Goal: Transaction & Acquisition: Purchase product/service

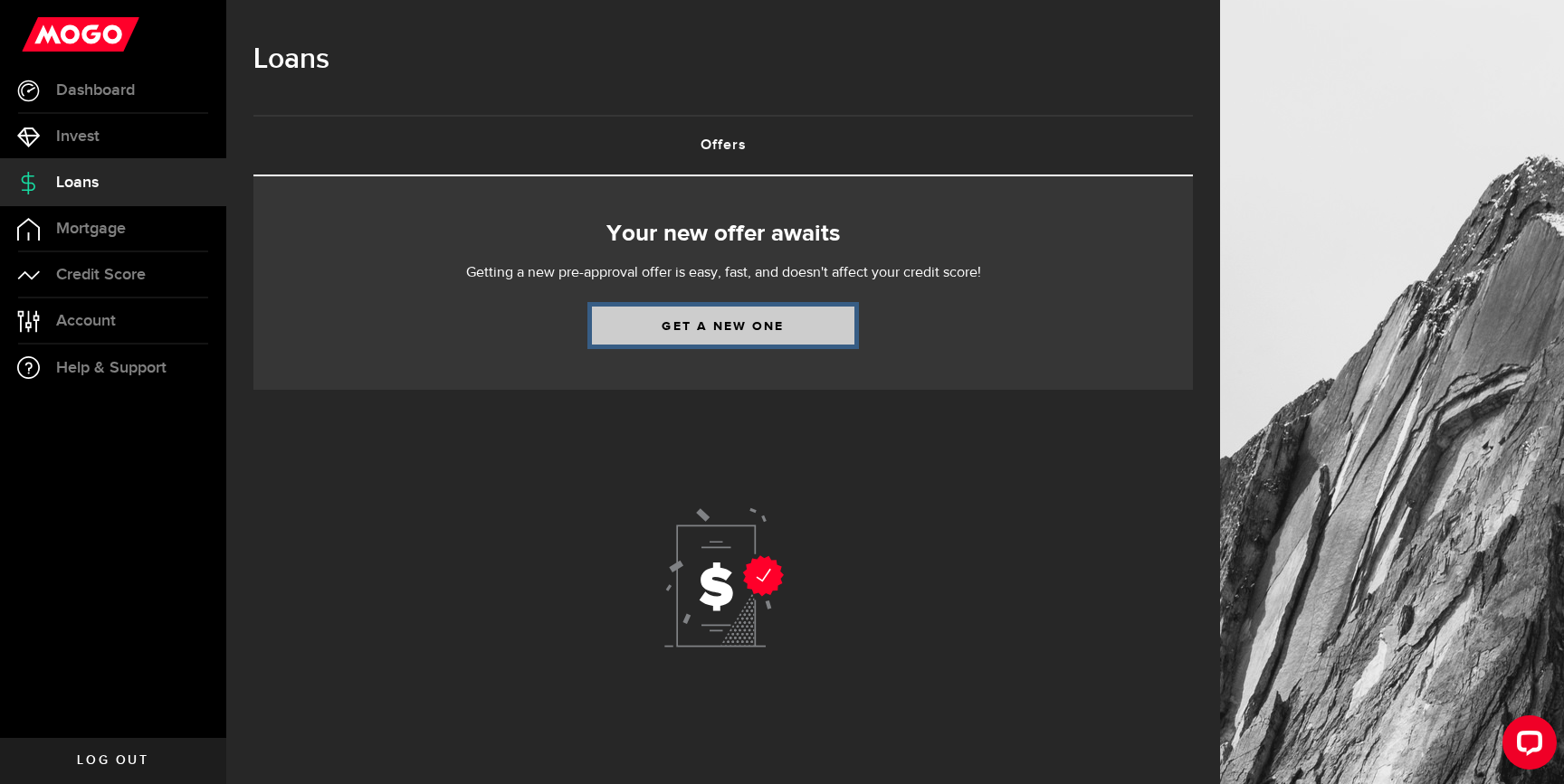
click at [754, 332] on link "Get a new one" at bounding box center [722, 326] width 262 height 38
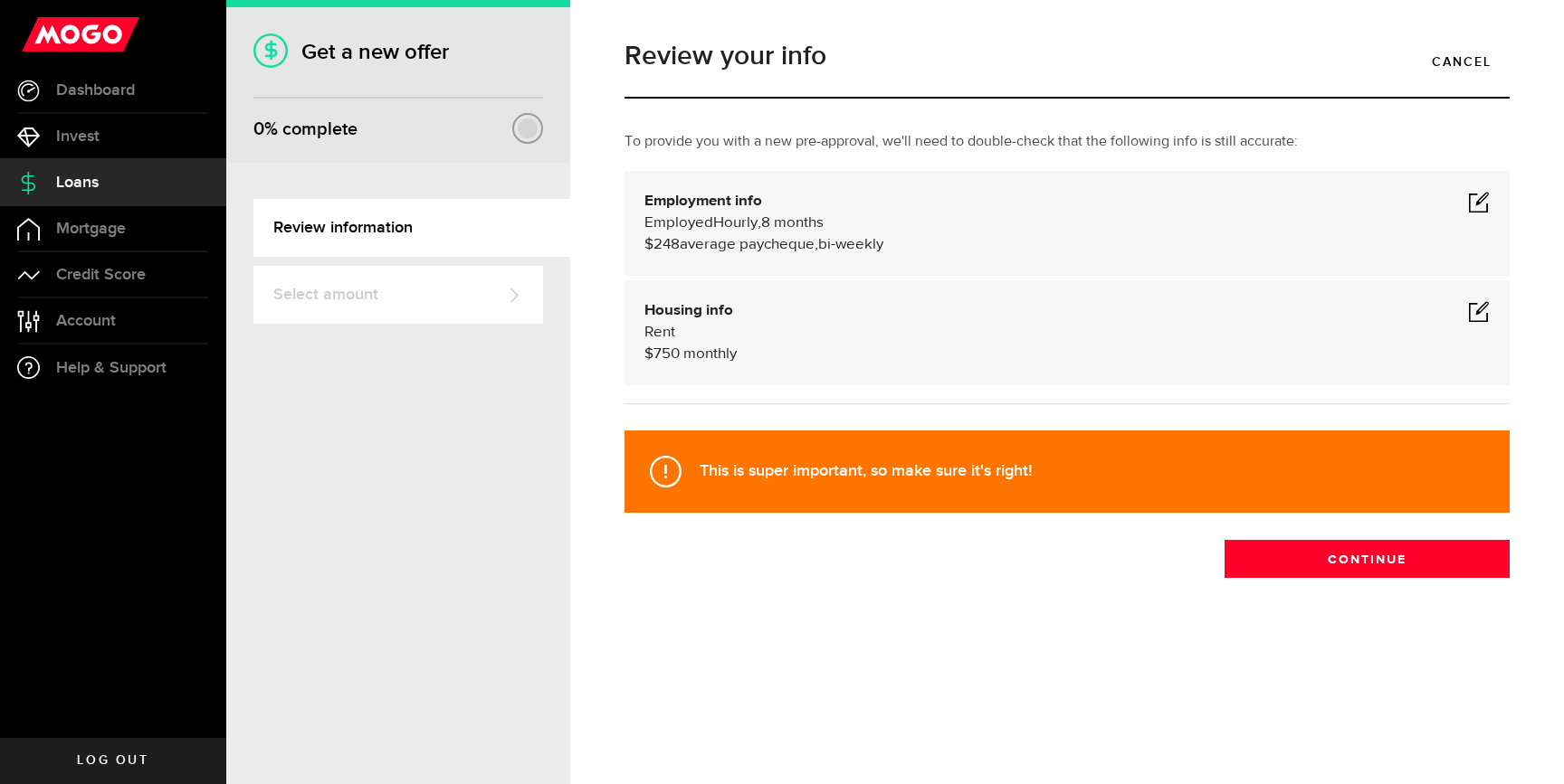
click at [1479, 199] on span at bounding box center [1478, 202] width 22 height 22
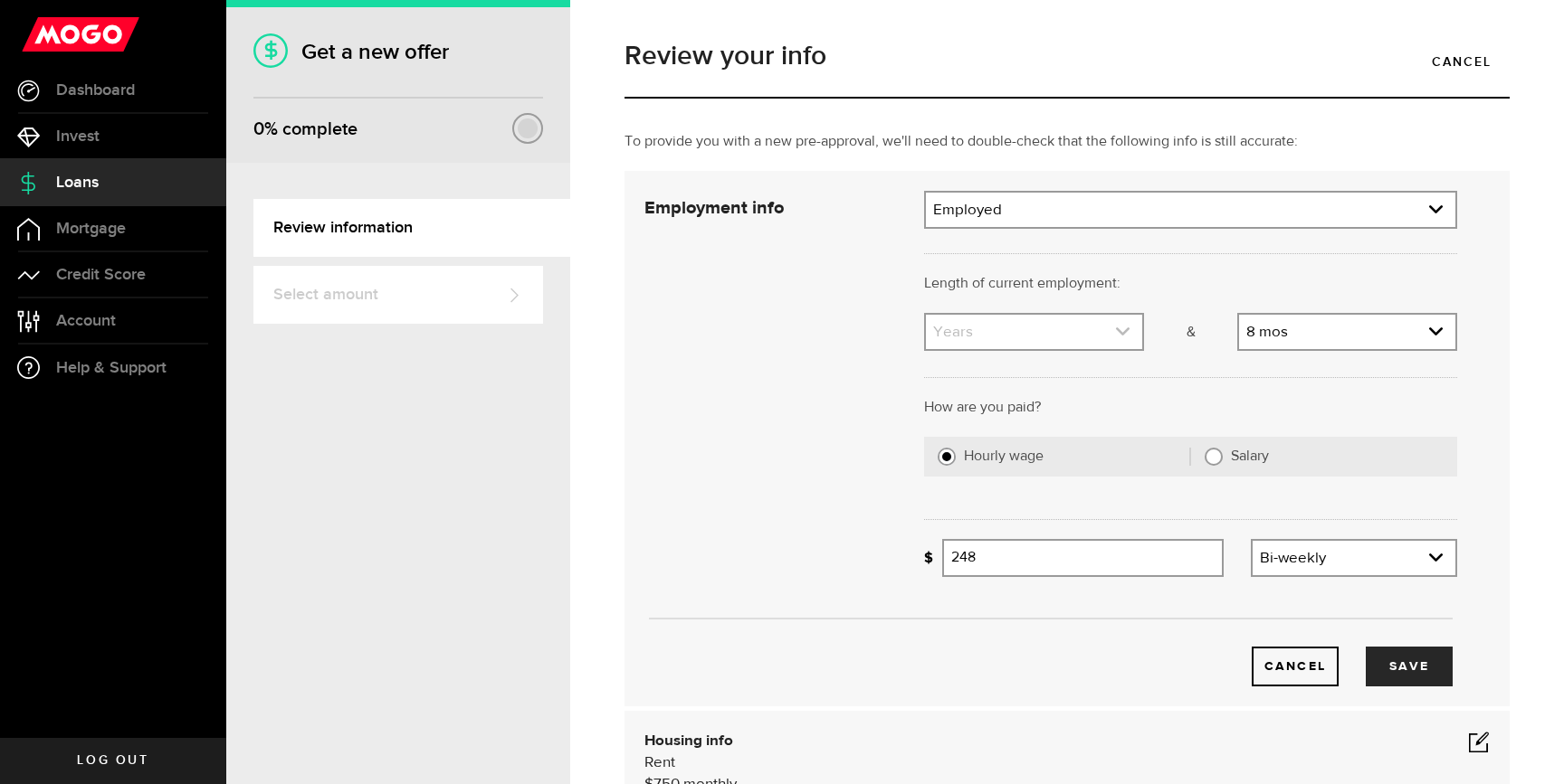
click at [1117, 327] on icon "expand select" at bounding box center [1122, 331] width 15 height 15
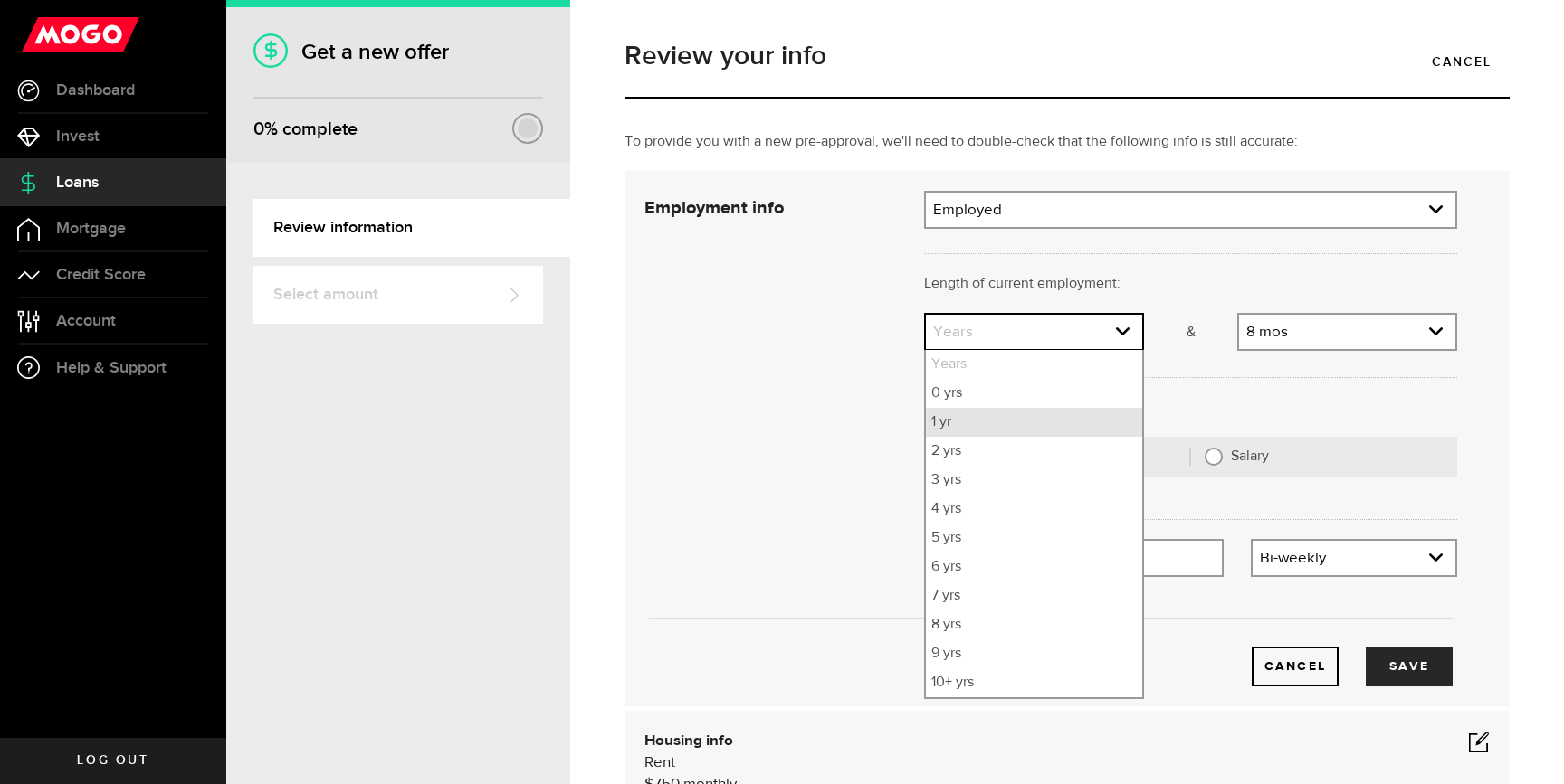
click at [1026, 433] on li "1 yr" at bounding box center [1034, 423] width 217 height 29
select select "1"
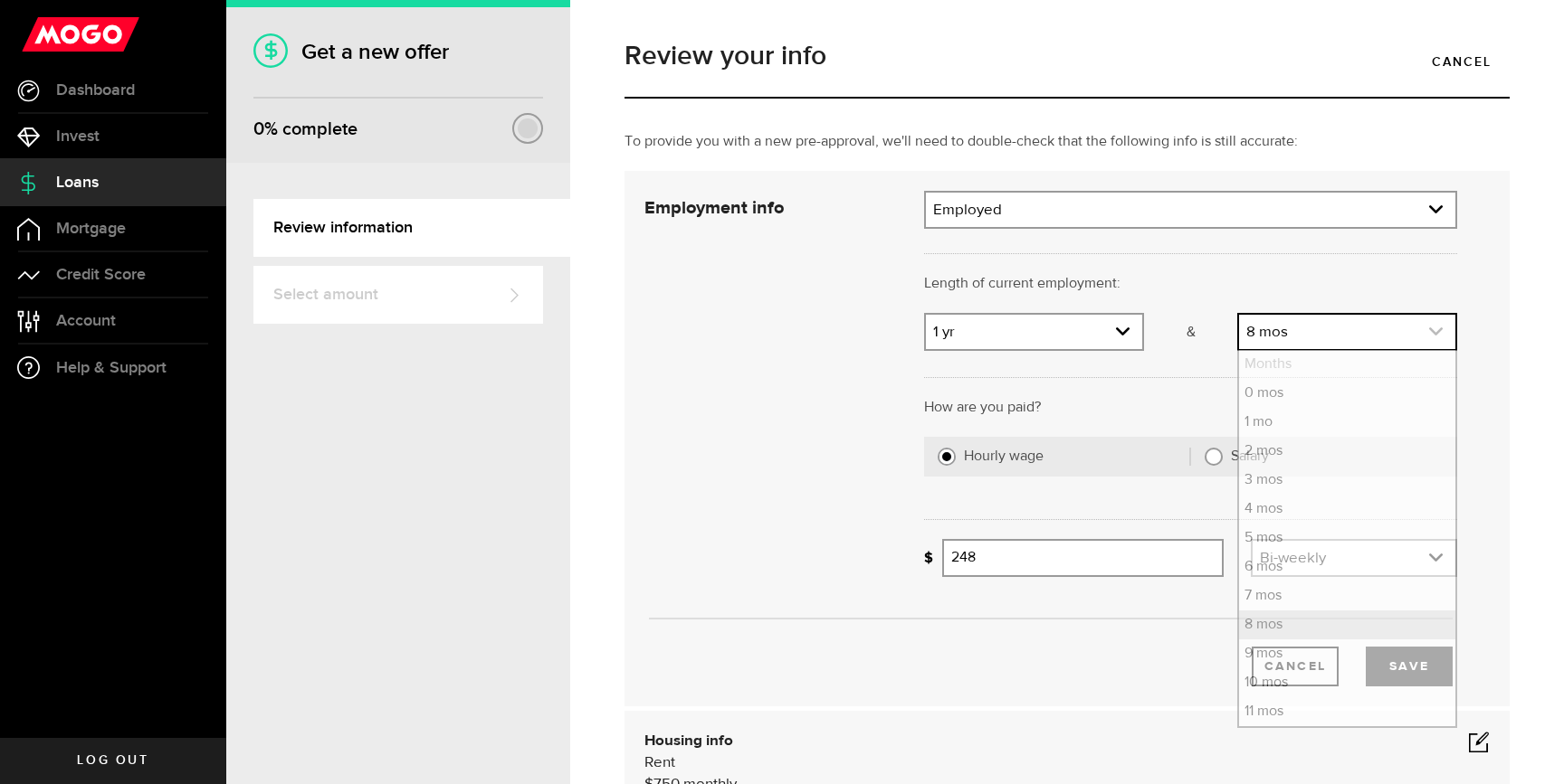
click at [1299, 340] on link "expand select" at bounding box center [1347, 332] width 217 height 35
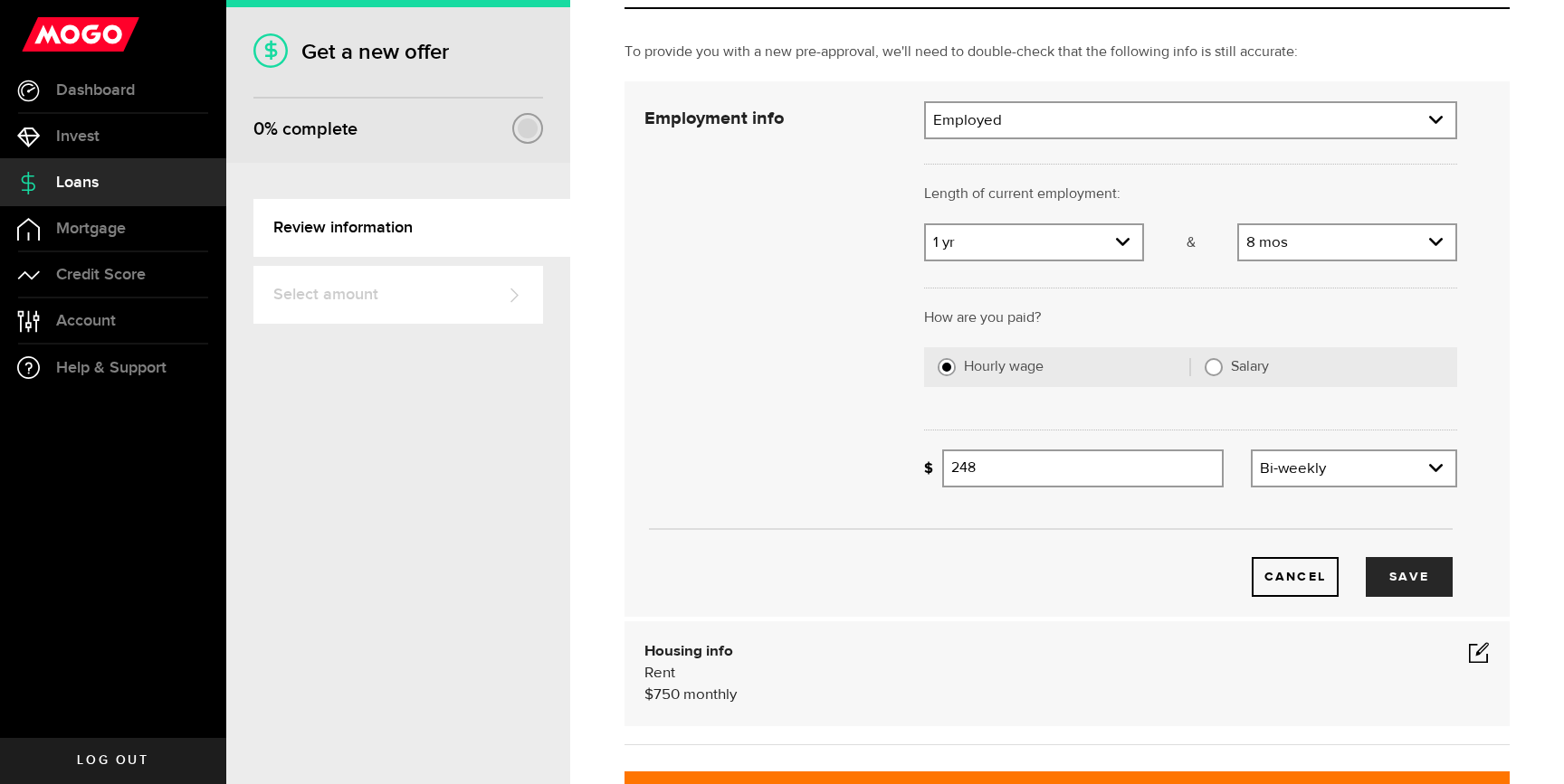
scroll to position [156, 0]
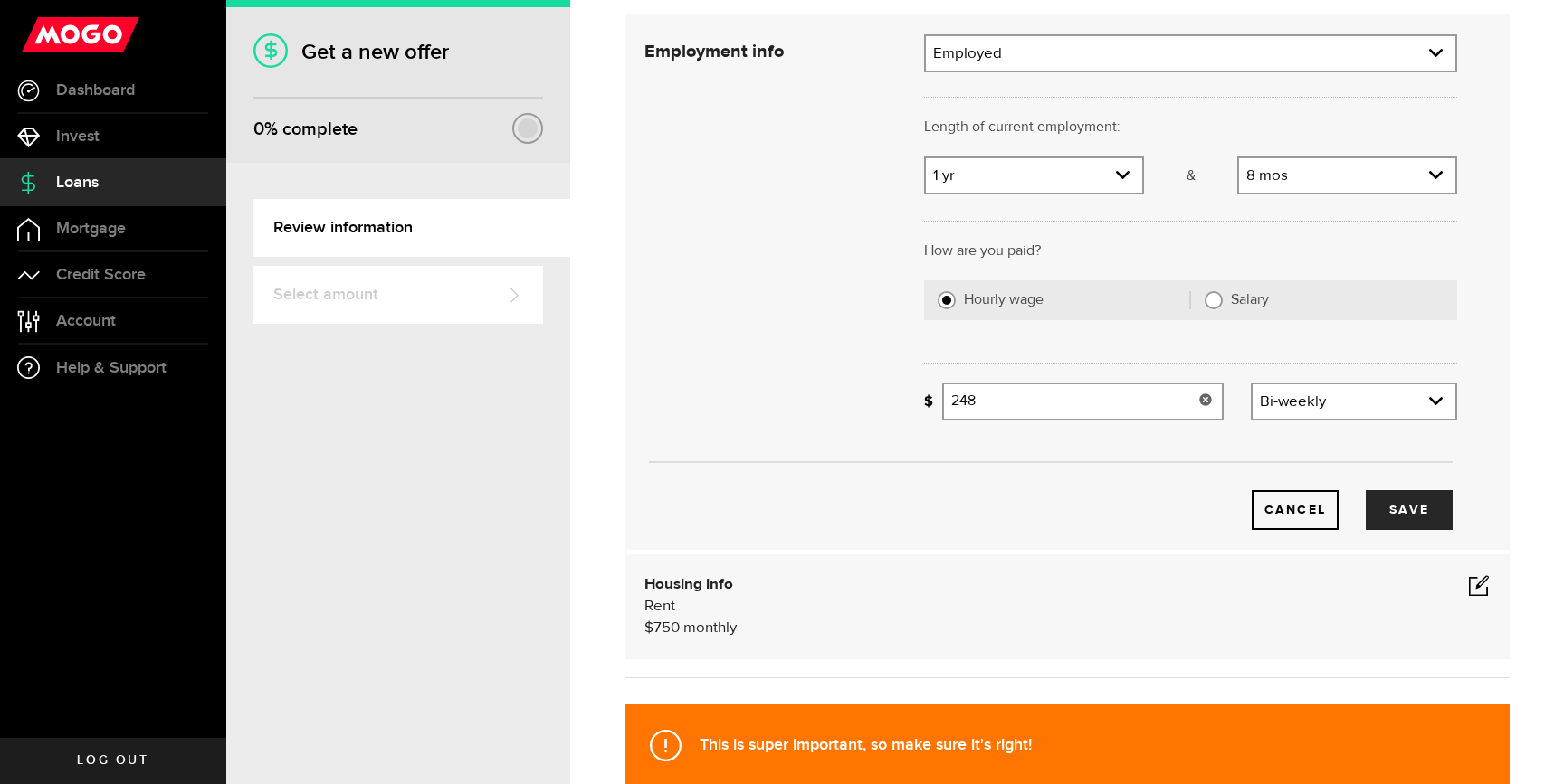
drag, startPoint x: 1010, startPoint y: 397, endPoint x: 846, endPoint y: 393, distance: 164.0
click at [846, 393] on div "Employment info Employment type What's your employment situation like? Employed…" at bounding box center [1050, 282] width 840 height 496
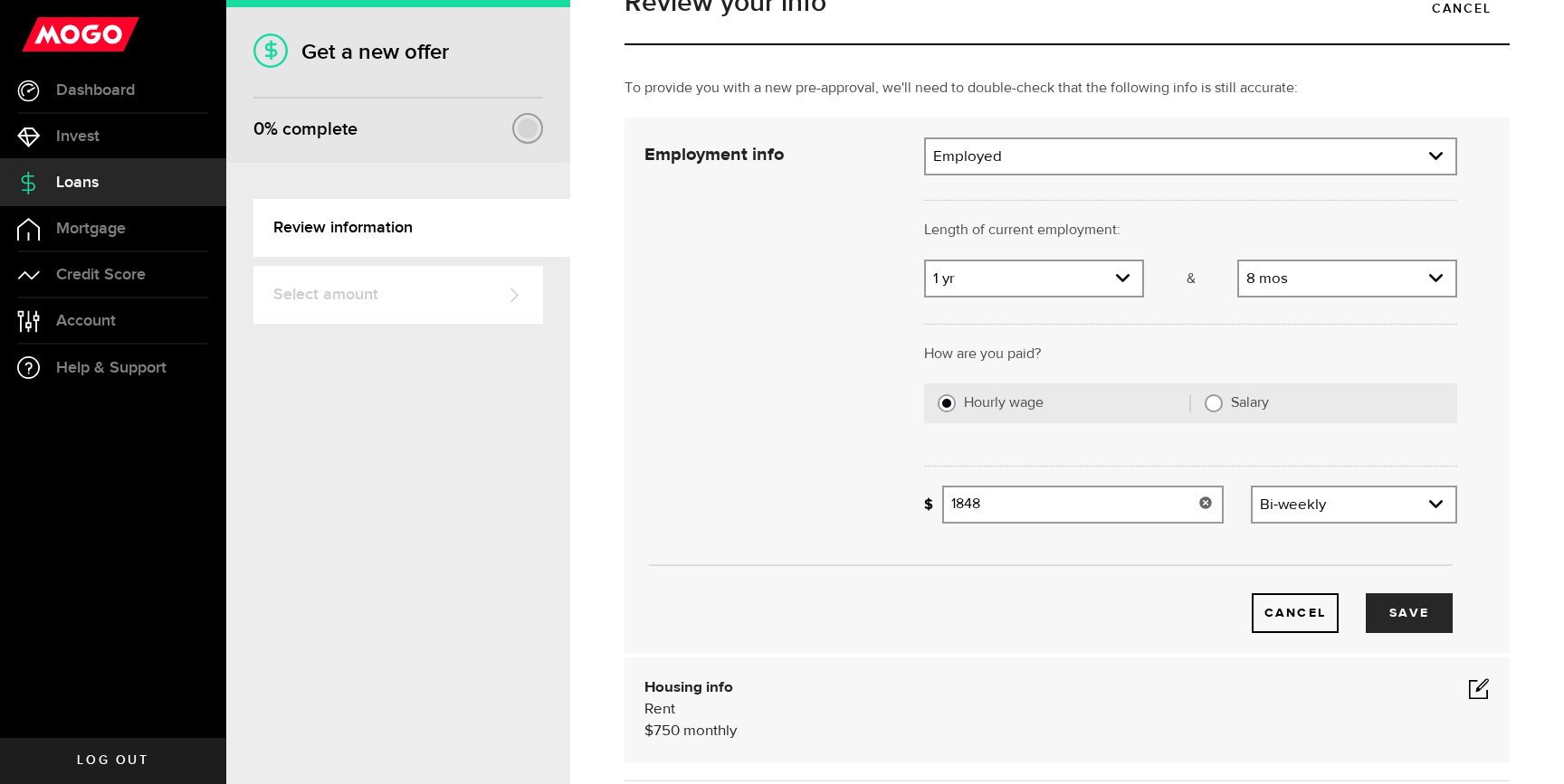
scroll to position [88, 0]
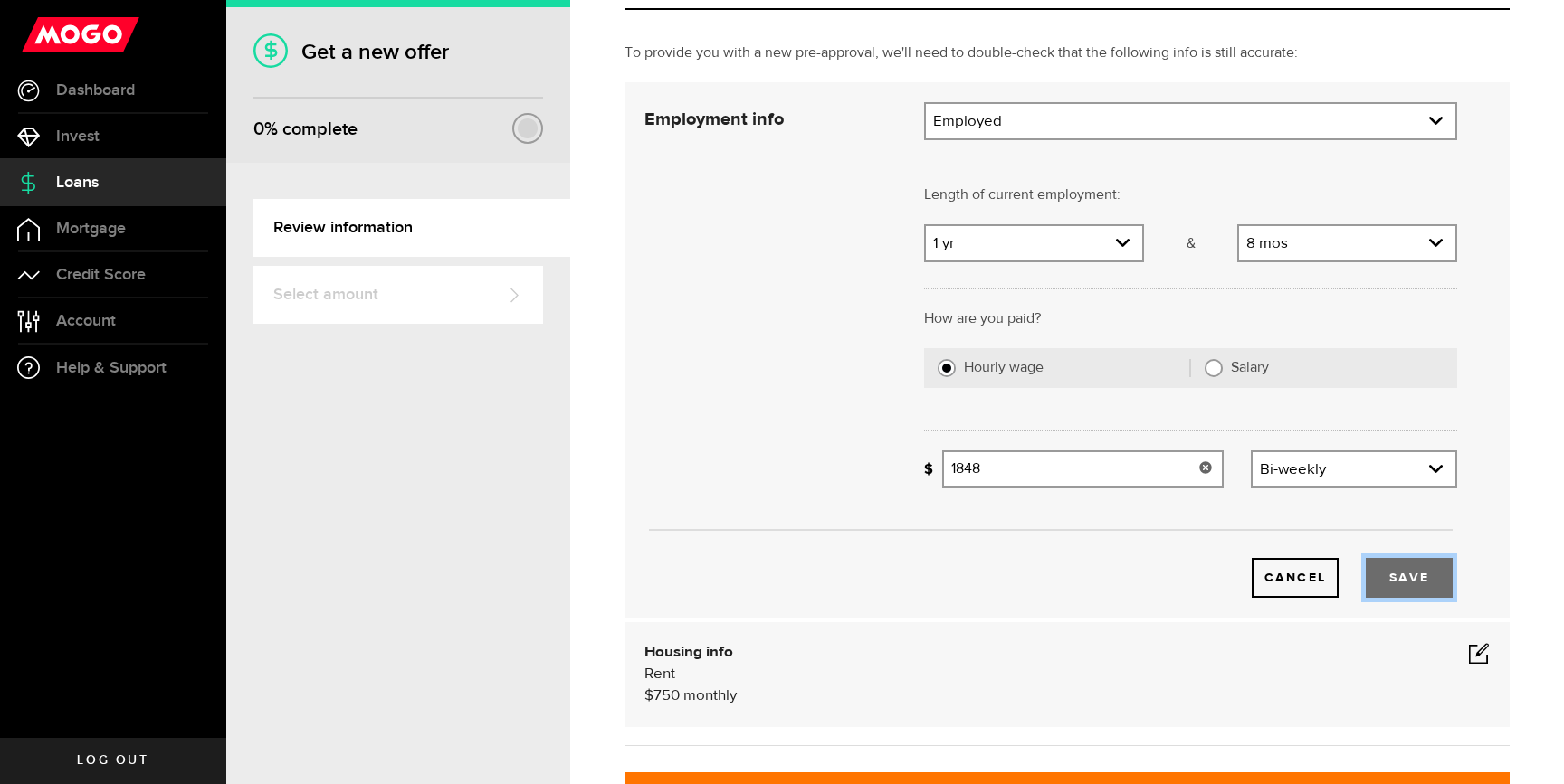
type input "1,848"
click at [1413, 578] on button "Save" at bounding box center [1408, 578] width 86 height 40
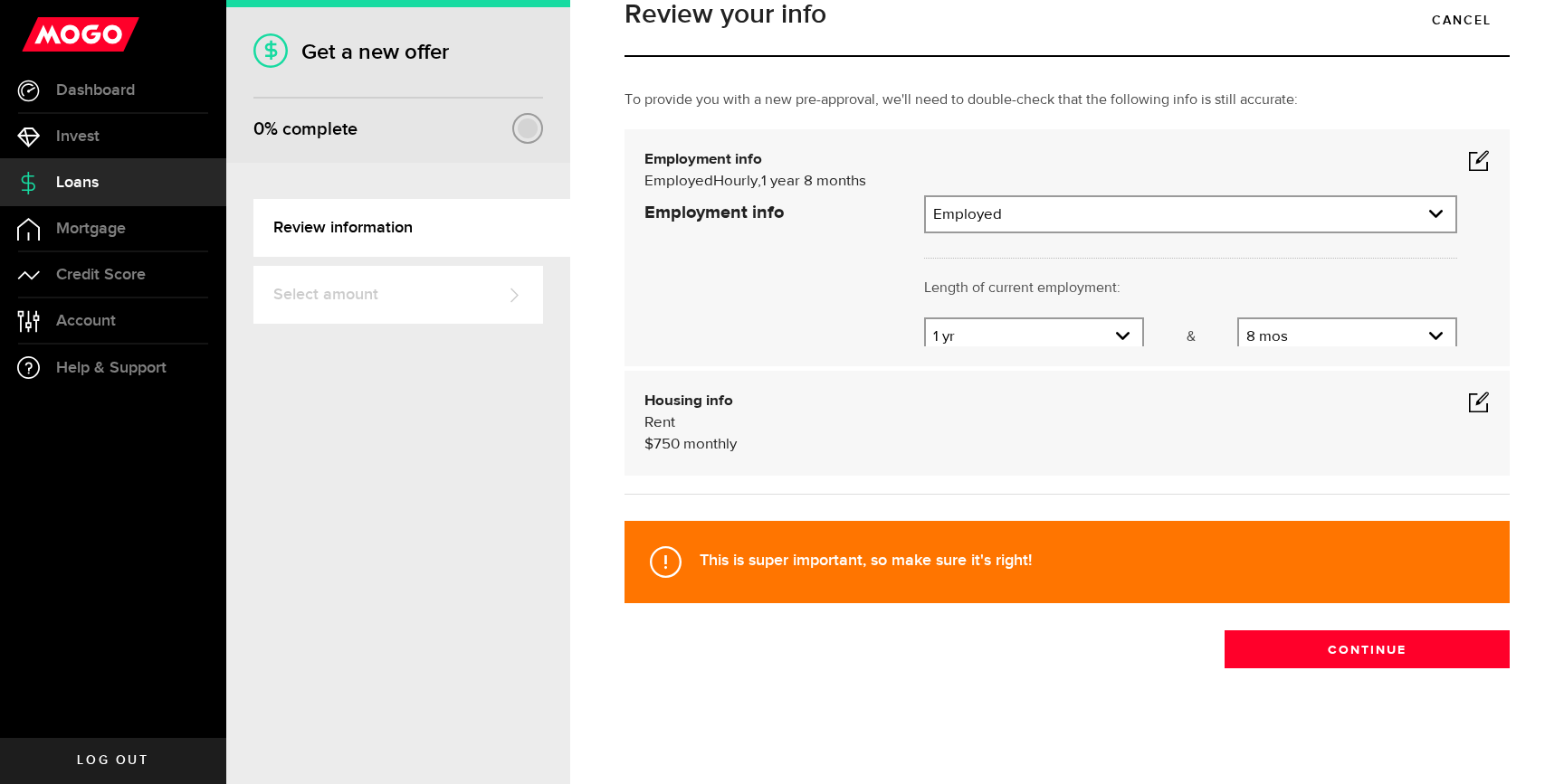
scroll to position [0, 0]
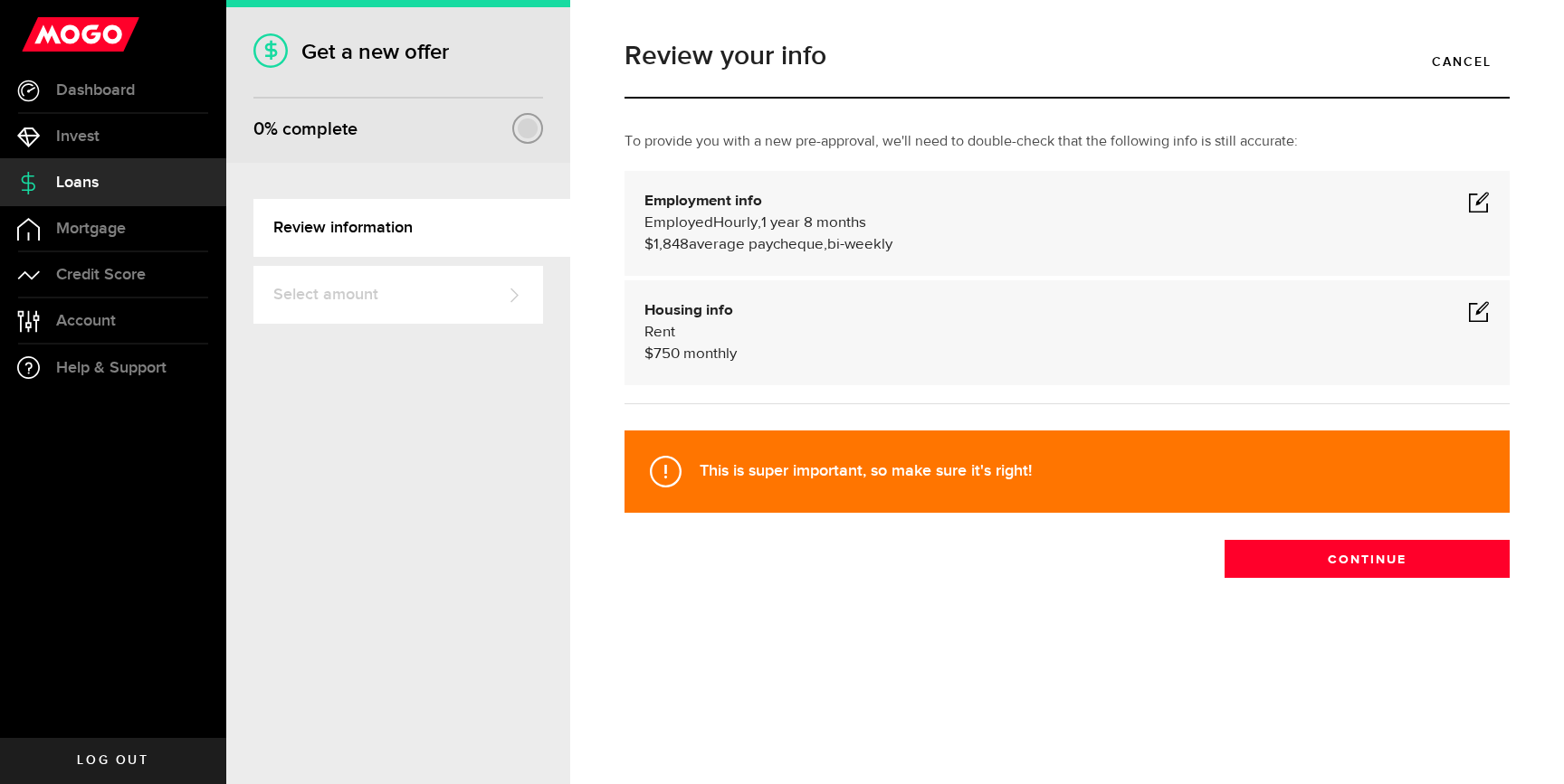
click at [1479, 311] on span at bounding box center [1478, 311] width 22 height 22
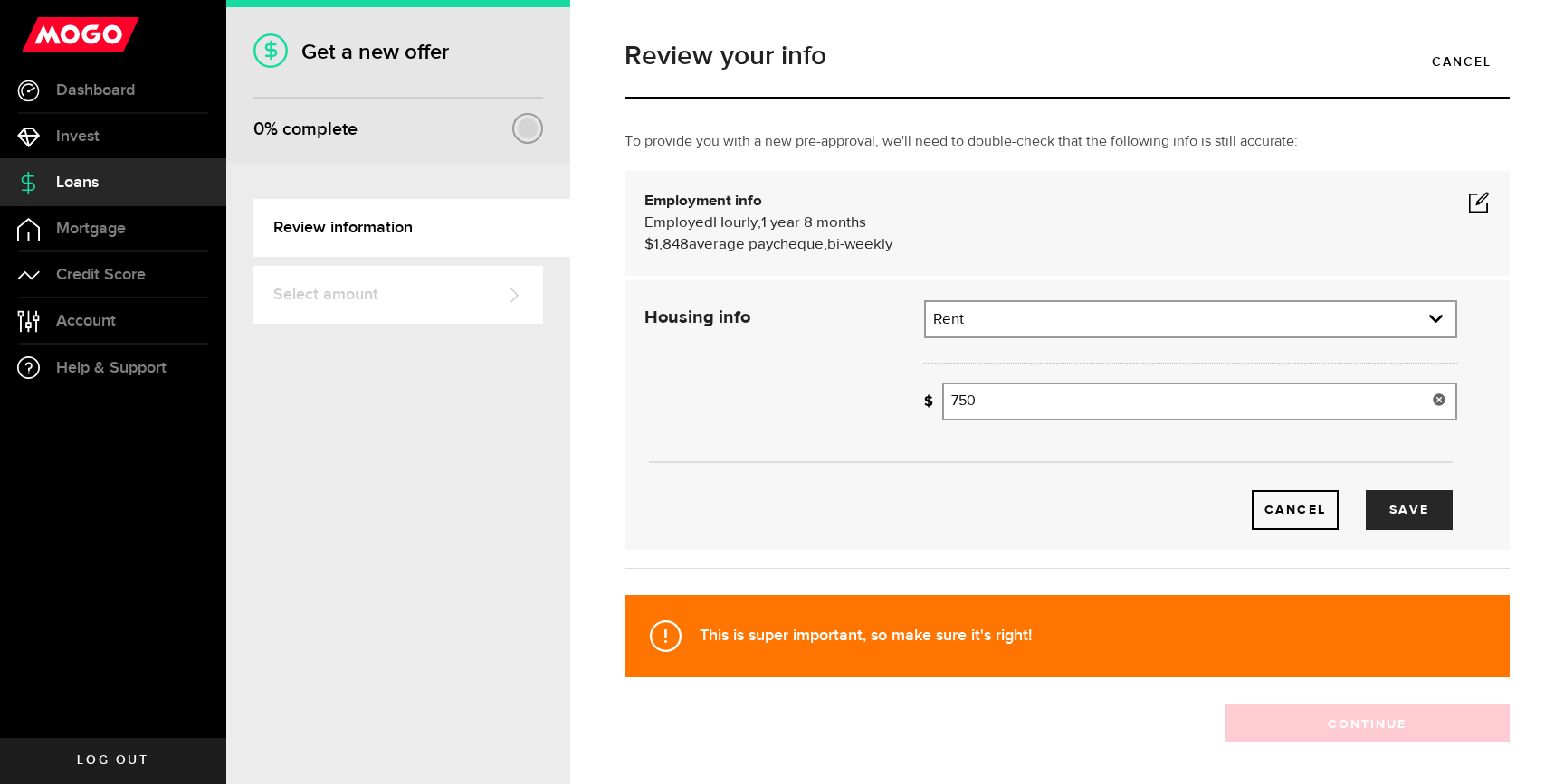
drag, startPoint x: 1024, startPoint y: 403, endPoint x: 889, endPoint y: 403, distance: 135.0
click at [893, 403] on div "Housing info Residential status What's your residential status? Rent Residentia…" at bounding box center [1050, 415] width 840 height 230
type input "1,600"
click at [1431, 515] on button "Save" at bounding box center [1408, 510] width 86 height 40
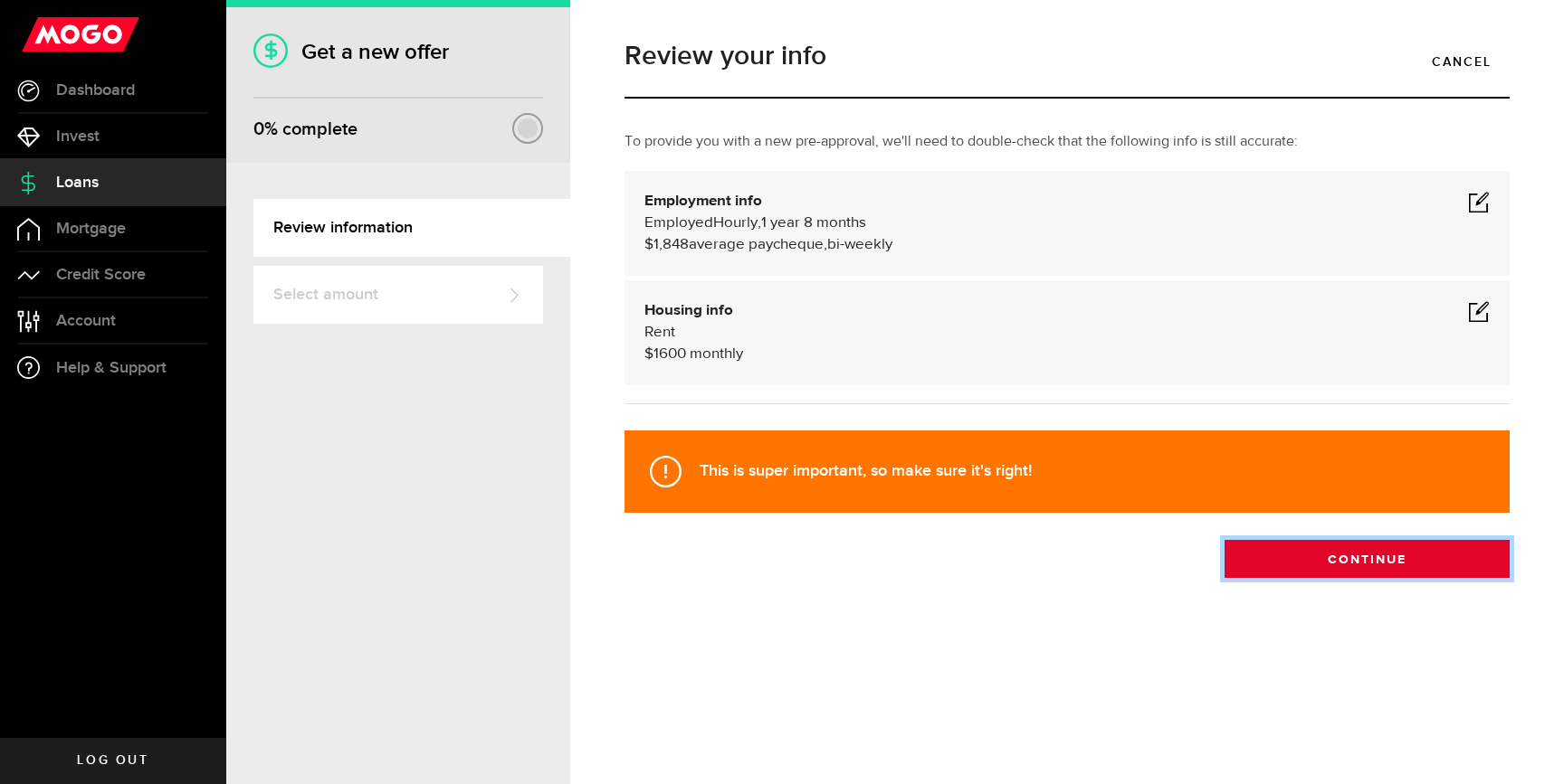
click at [1330, 556] on button "Continue" at bounding box center [1367, 559] width 285 height 38
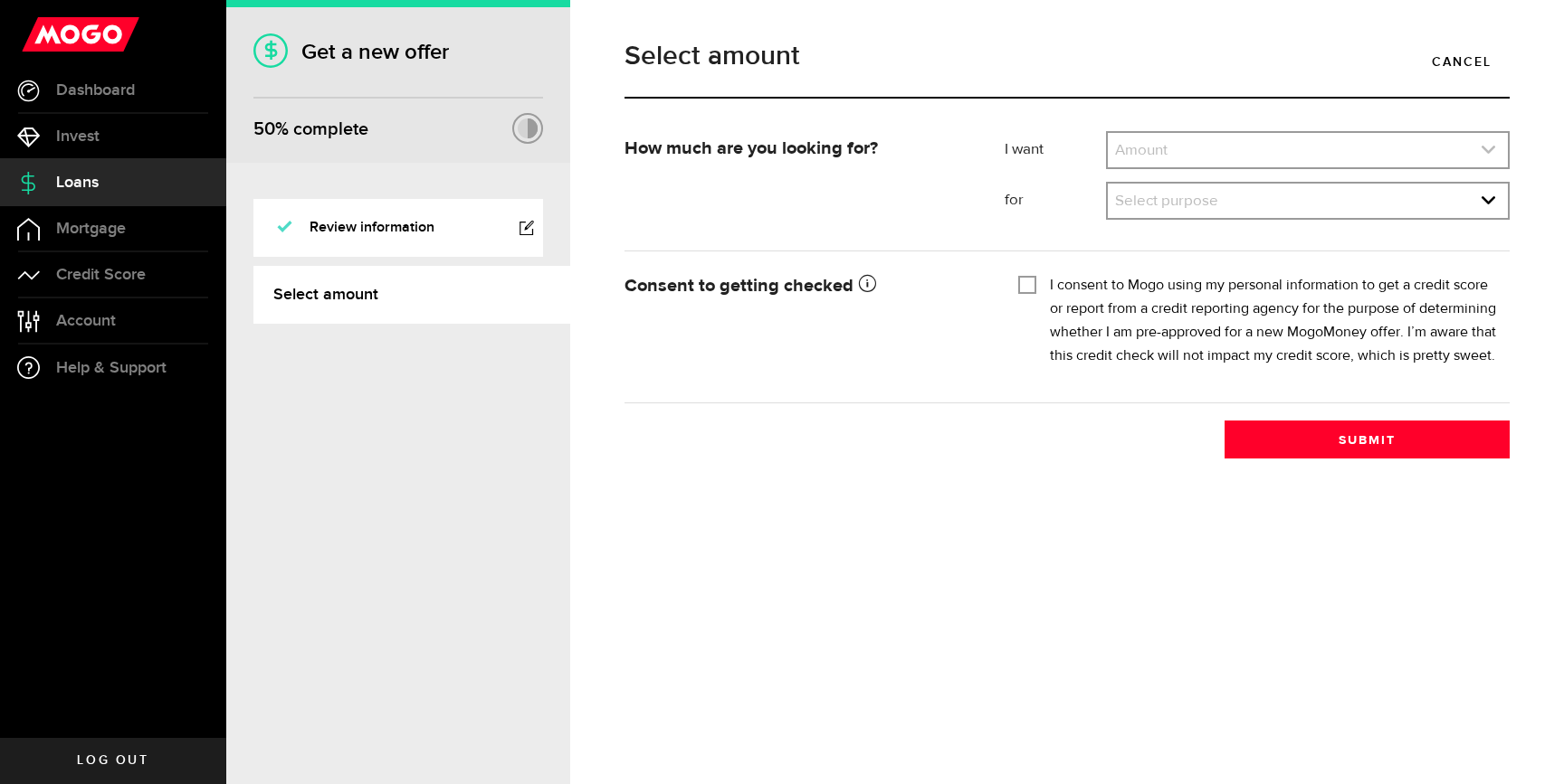
click at [1217, 143] on link "expand select" at bounding box center [1307, 150] width 400 height 35
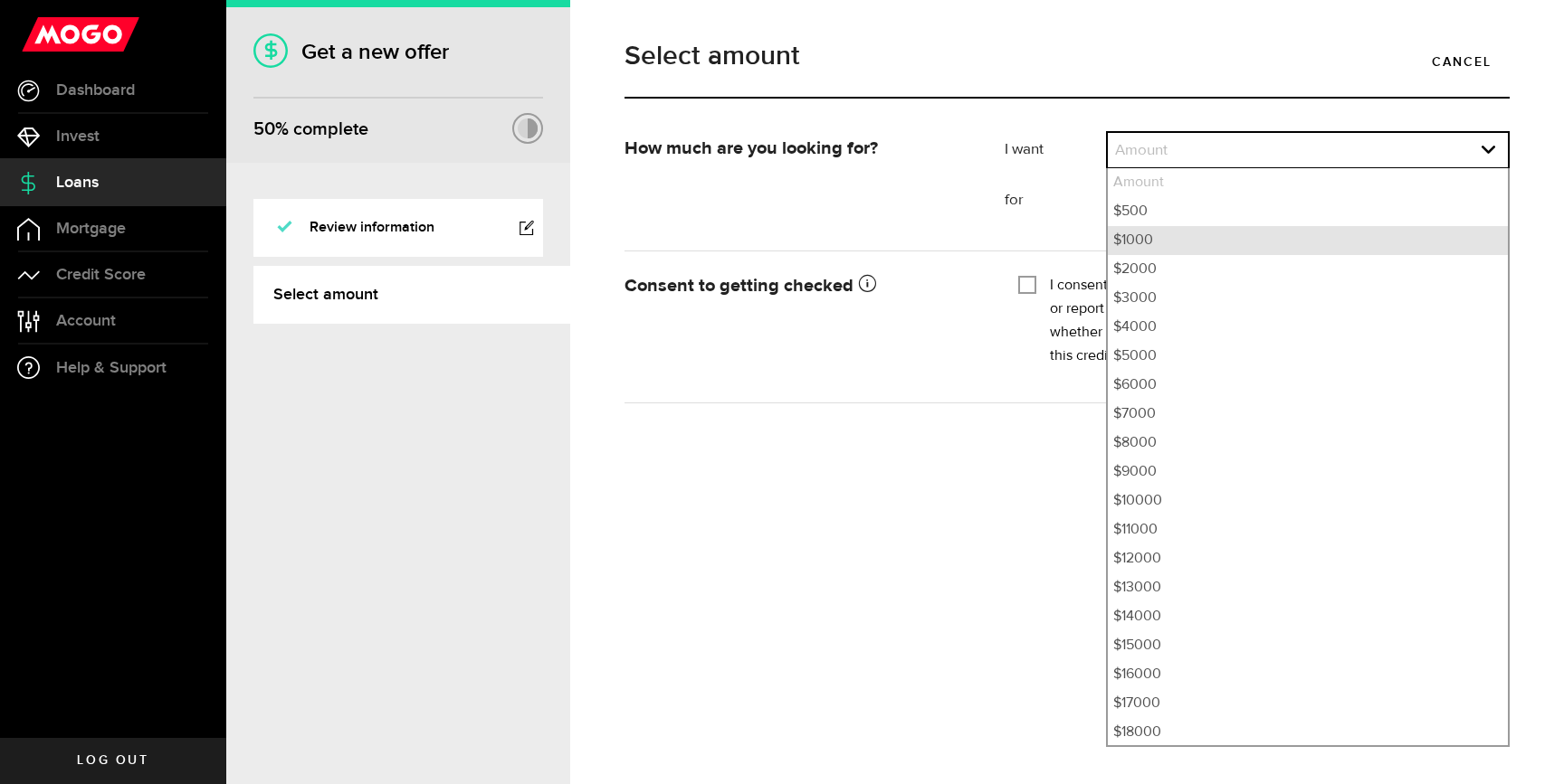
click at [1185, 235] on li "$1000" at bounding box center [1307, 241] width 400 height 29
select select "1000"
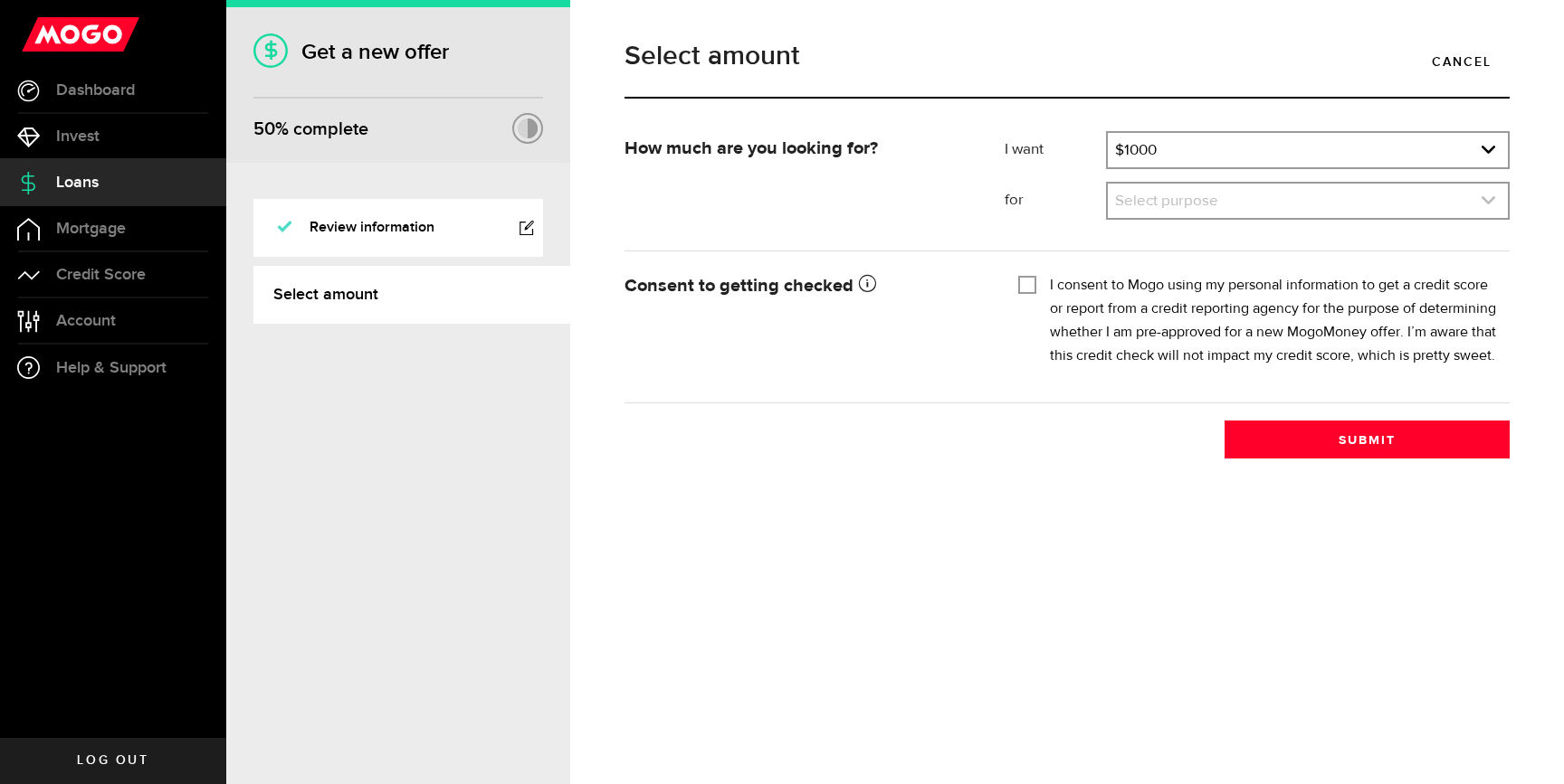
click at [1198, 206] on link "expand select" at bounding box center [1307, 201] width 400 height 35
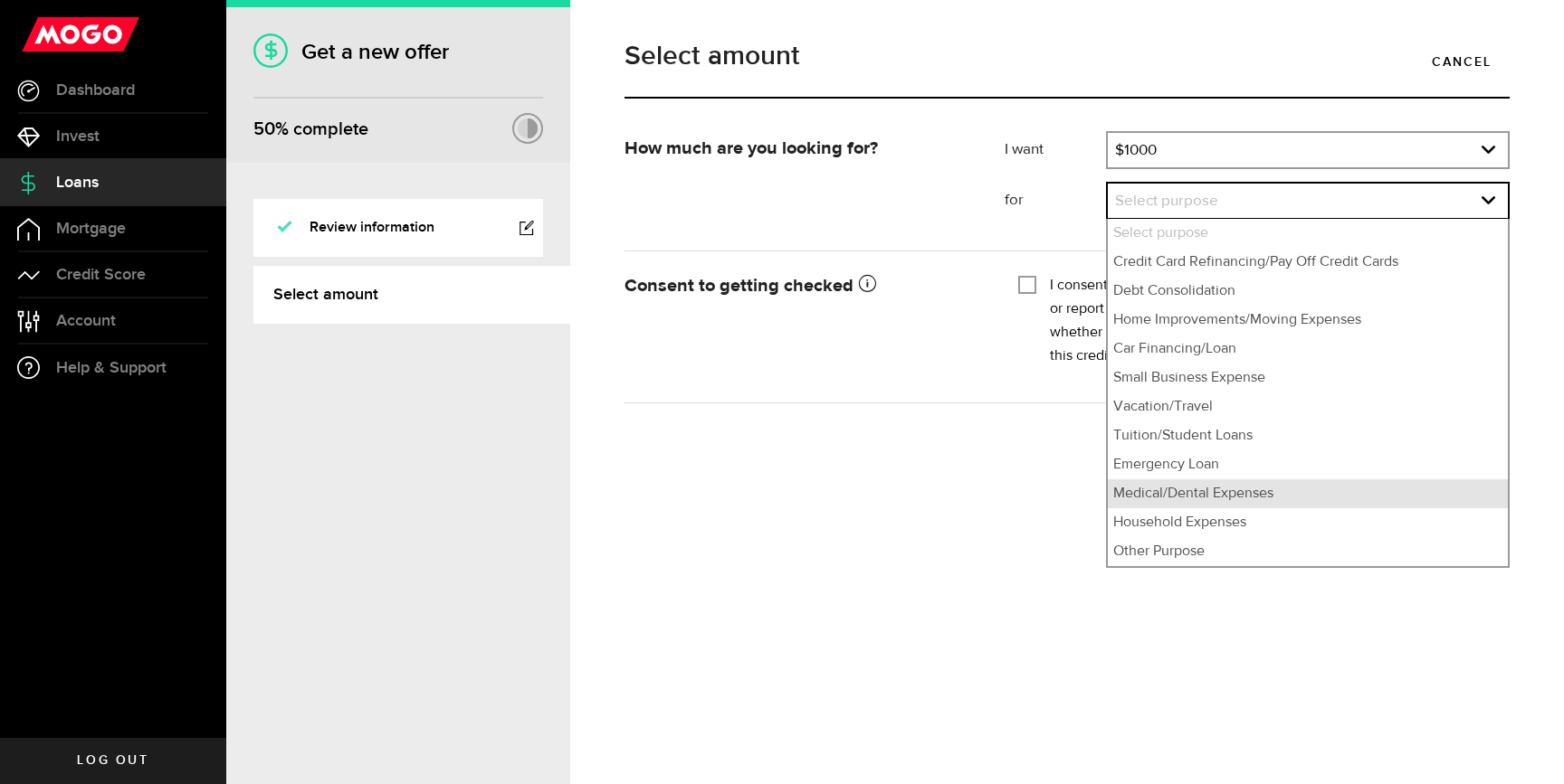
click at [1229, 500] on li "Medical/Dental Expenses" at bounding box center [1307, 494] width 400 height 29
select select "Medical/Dental Expenses"
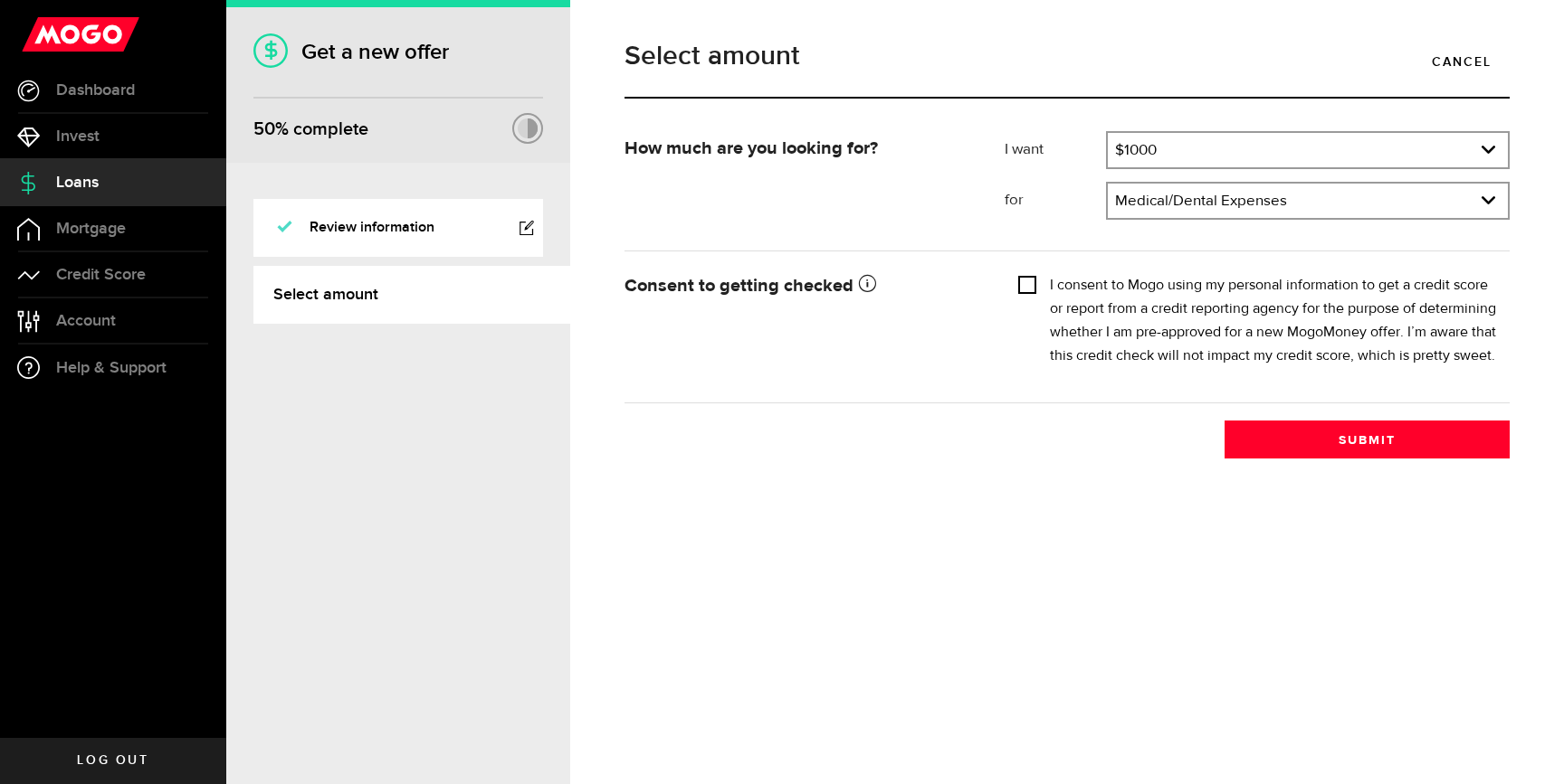
click at [1032, 282] on input "I consent to Mogo using my personal information to get a credit score or report…" at bounding box center [1027, 283] width 18 height 18
checkbox input "true"
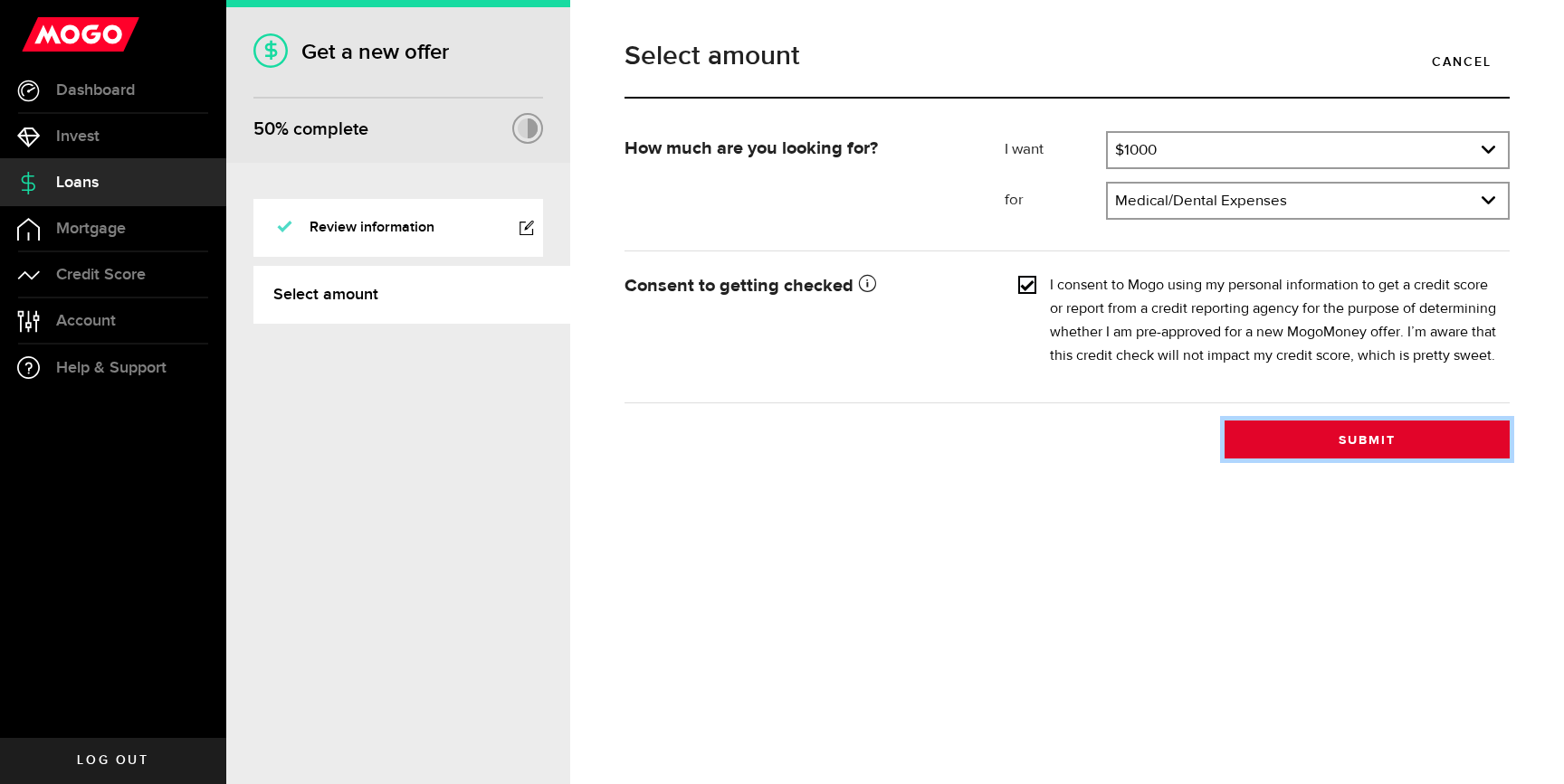
click at [1335, 457] on button "Submit" at bounding box center [1367, 439] width 285 height 38
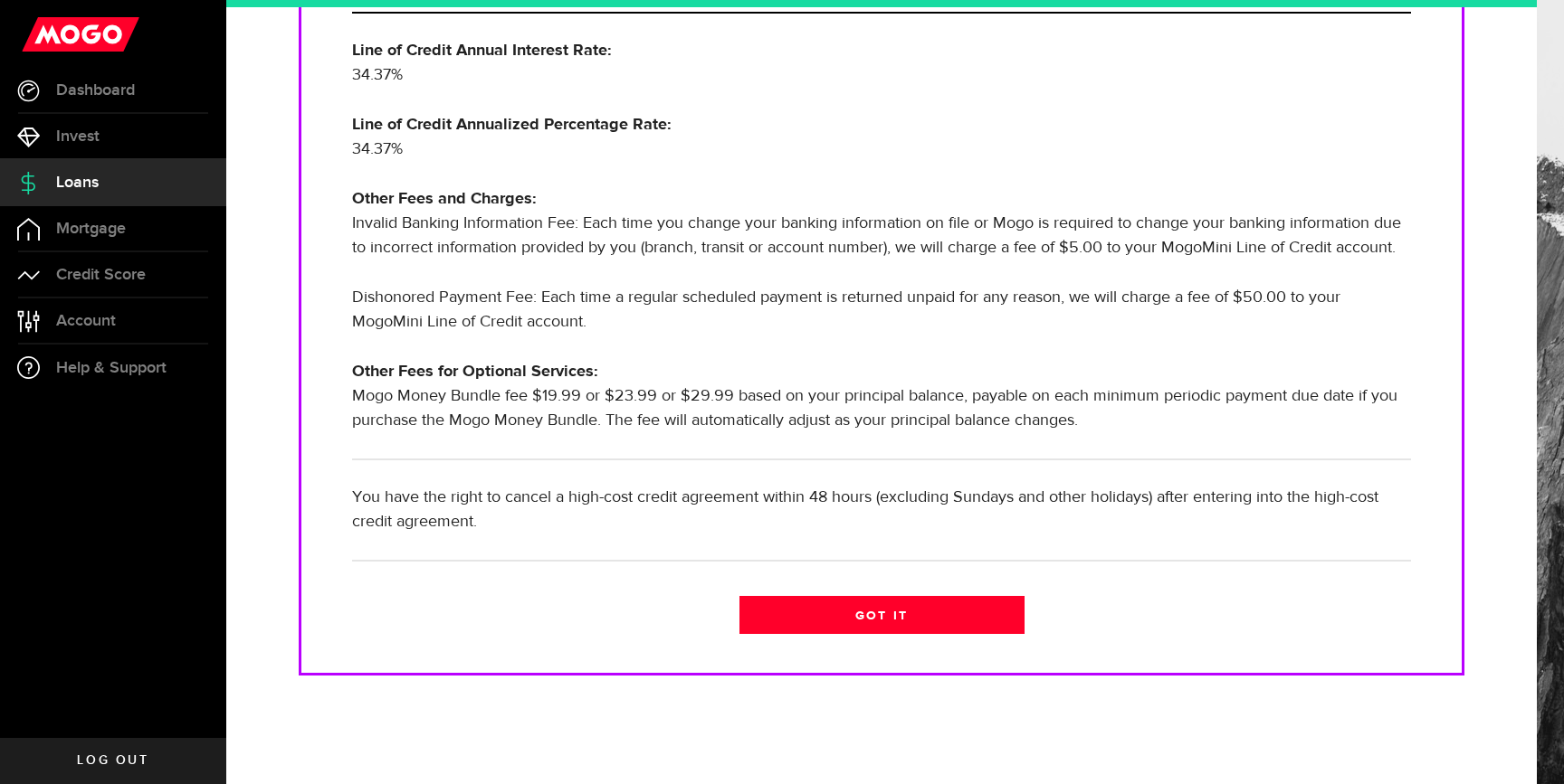
scroll to position [495, 0]
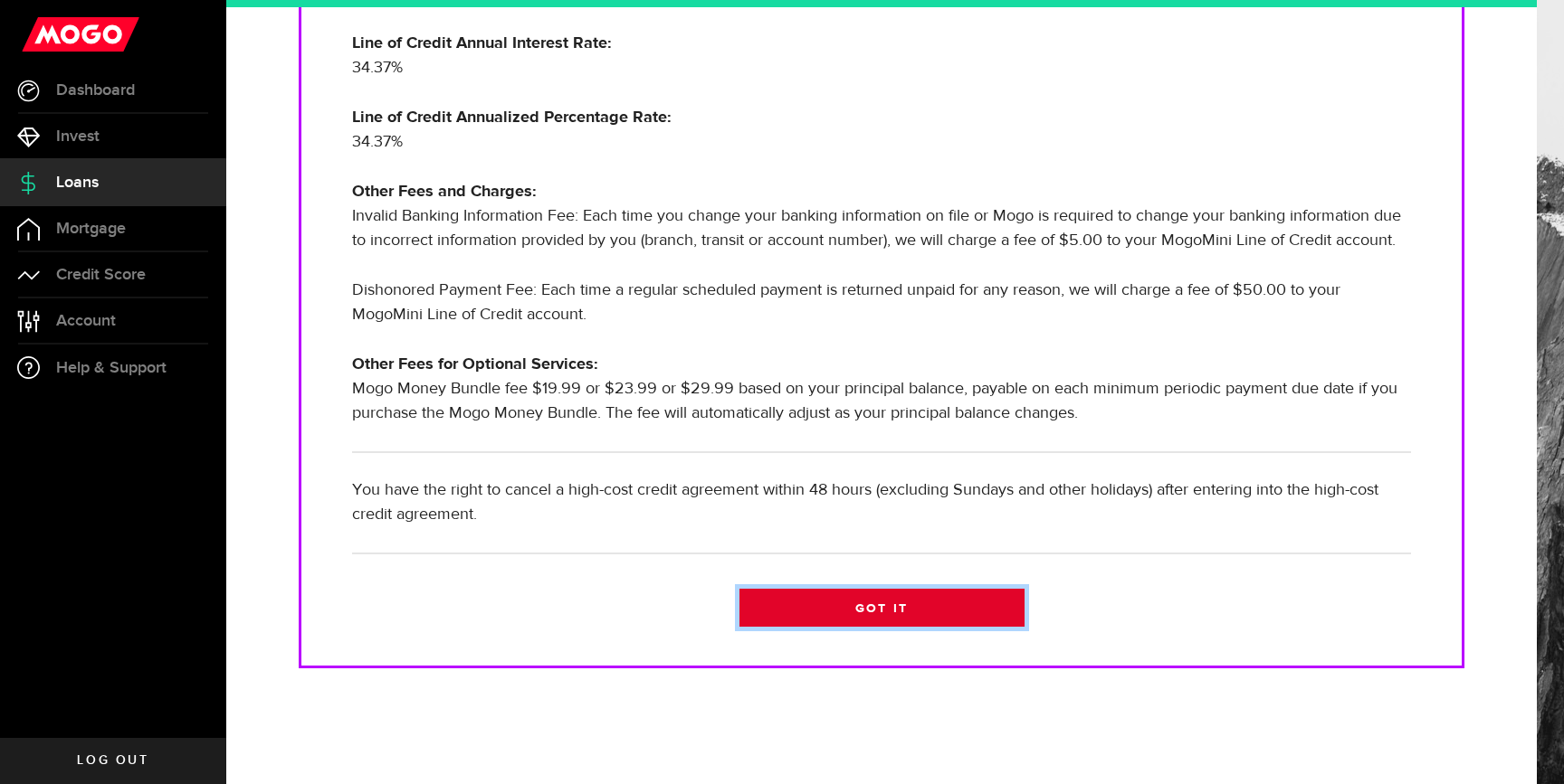
click at [946, 617] on link "Got it" at bounding box center [882, 608] width 285 height 38
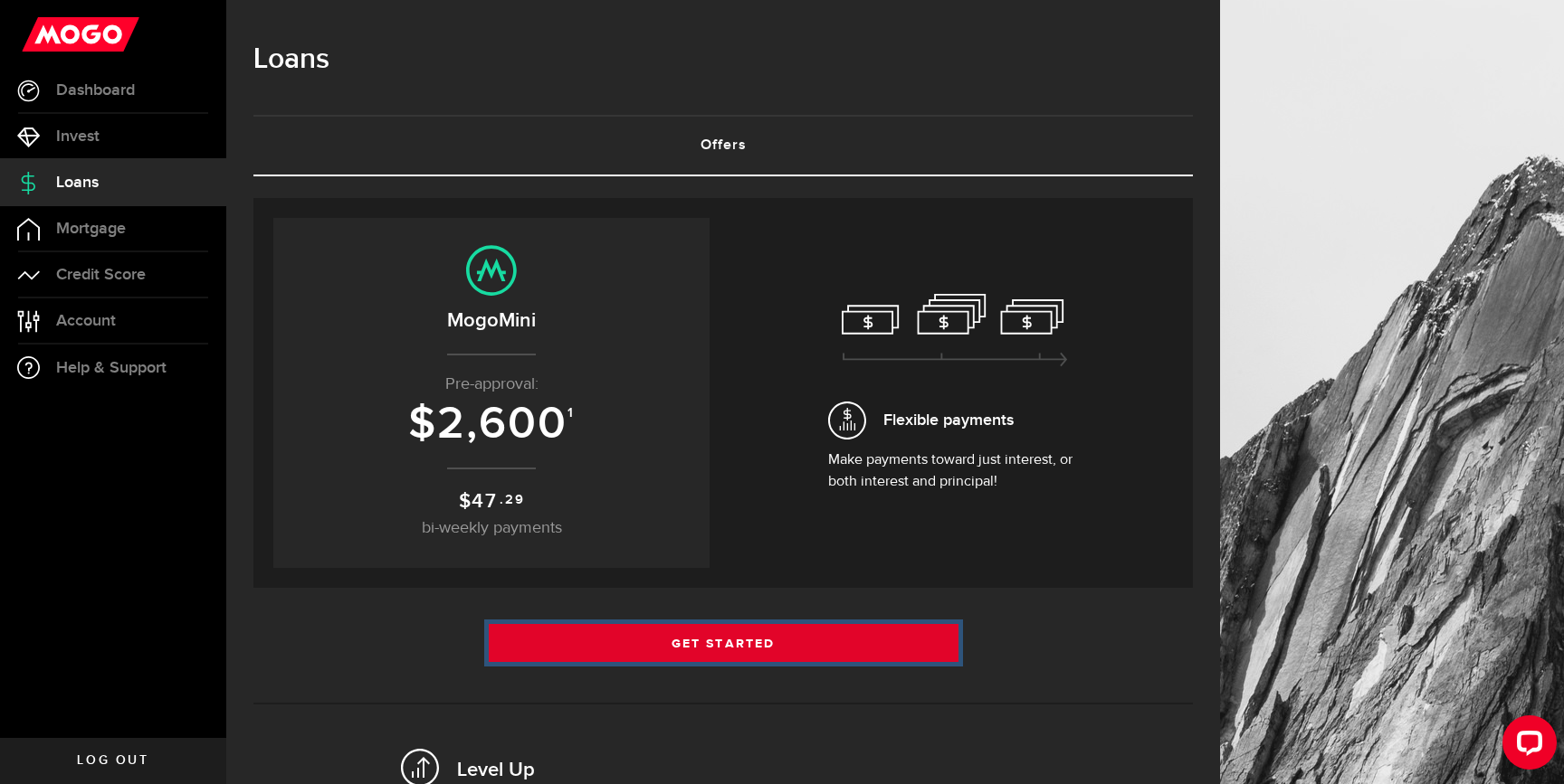
click at [871, 632] on link "Get Started" at bounding box center [723, 643] width 469 height 38
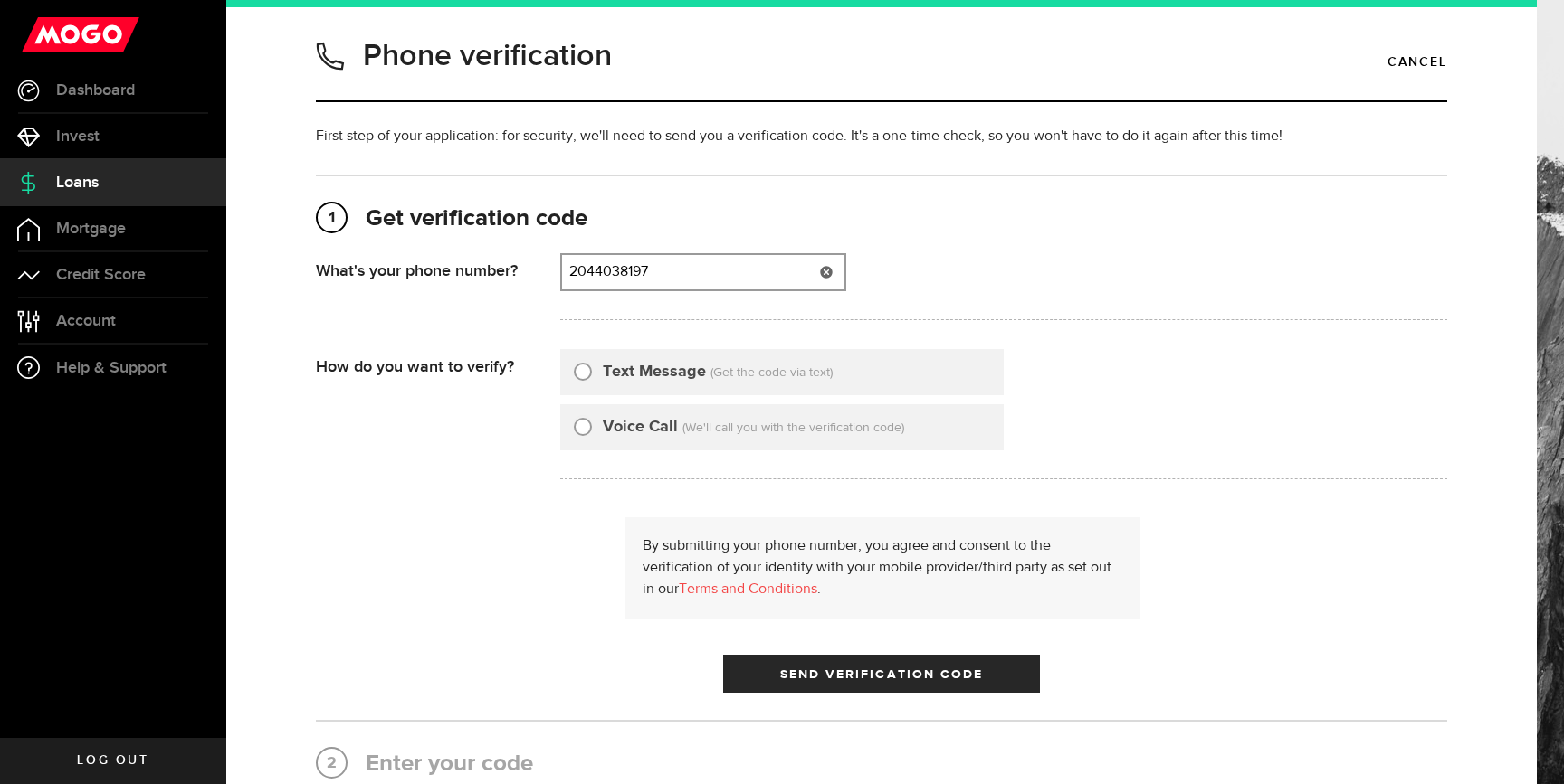
type input "2044038197"
click at [597, 373] on div "Text Message" at bounding box center [640, 372] width 132 height 25
click at [577, 371] on input "Text Message" at bounding box center [583, 369] width 18 height 18
radio input "true"
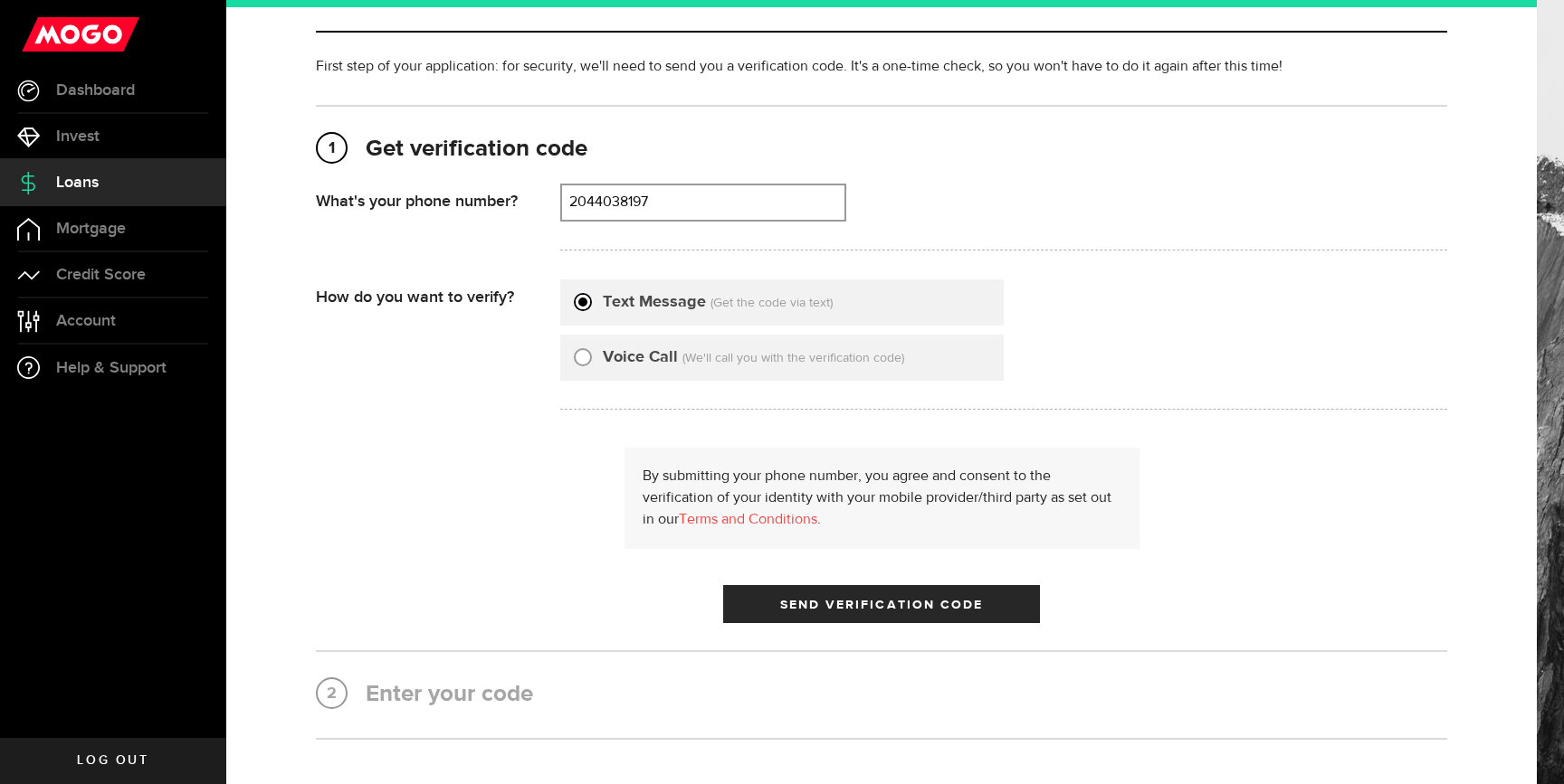
scroll to position [103, 0]
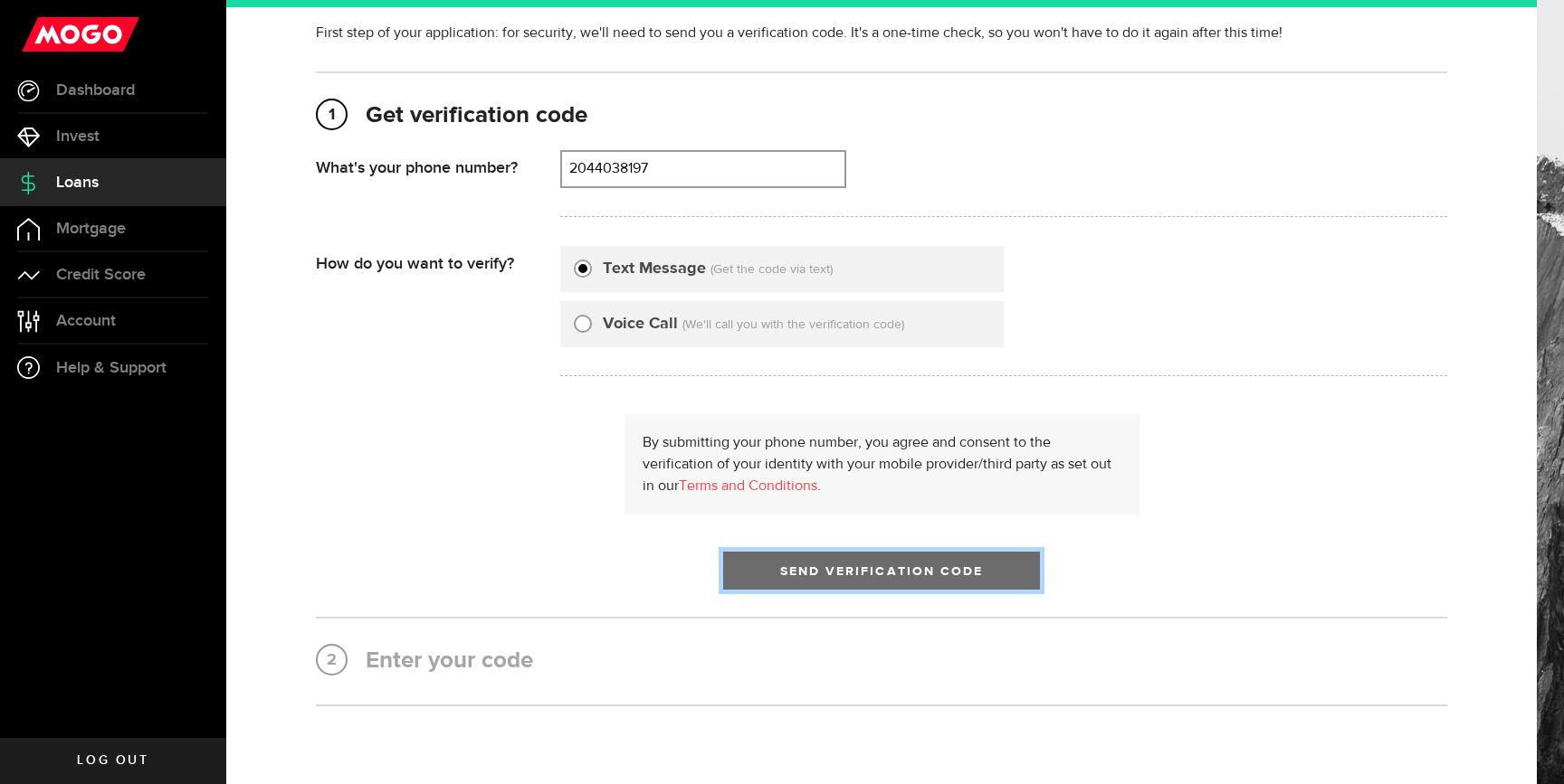
click at [908, 563] on button "Send Verification Code" at bounding box center [882, 571] width 317 height 38
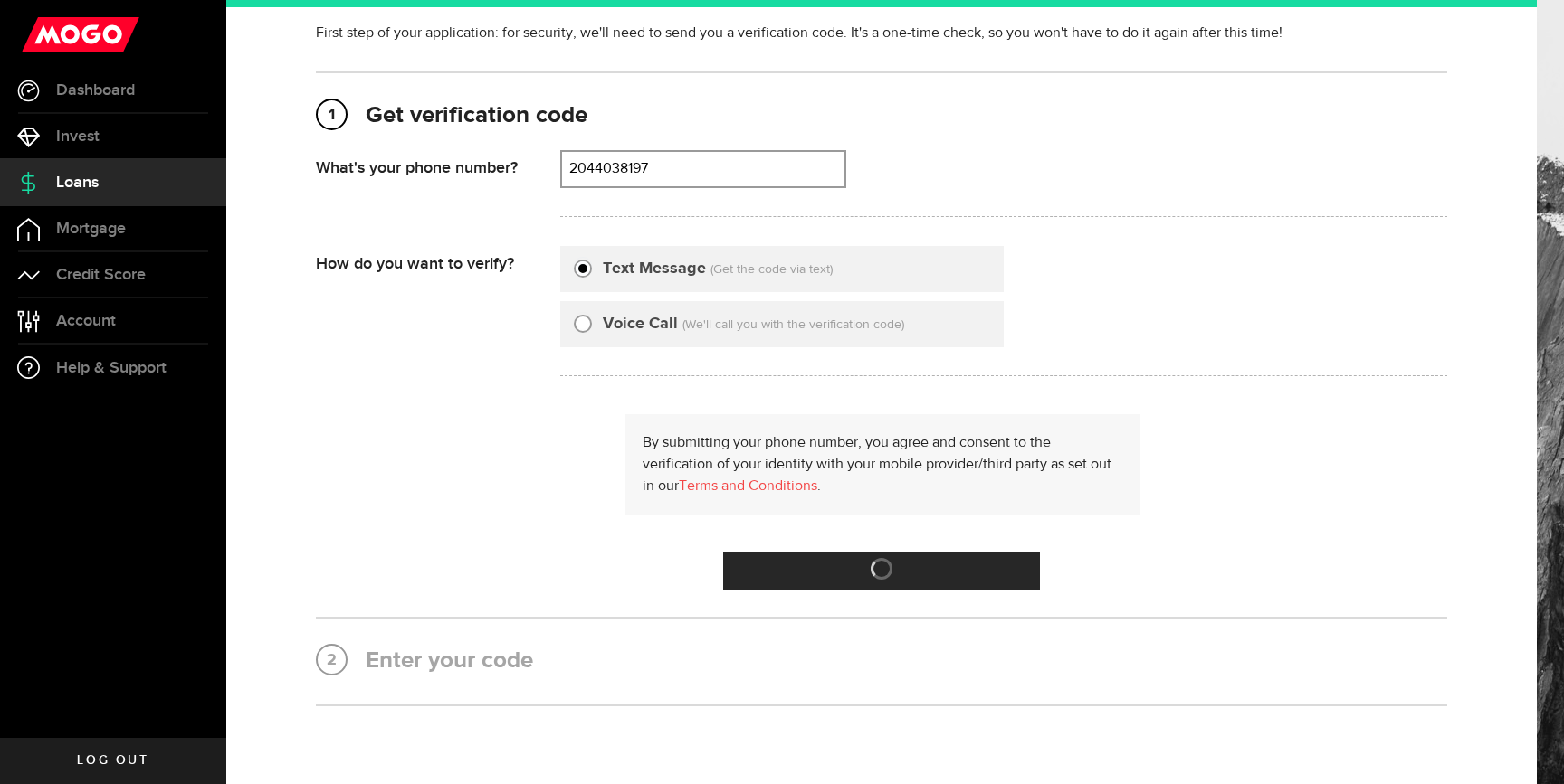
scroll to position [0, 0]
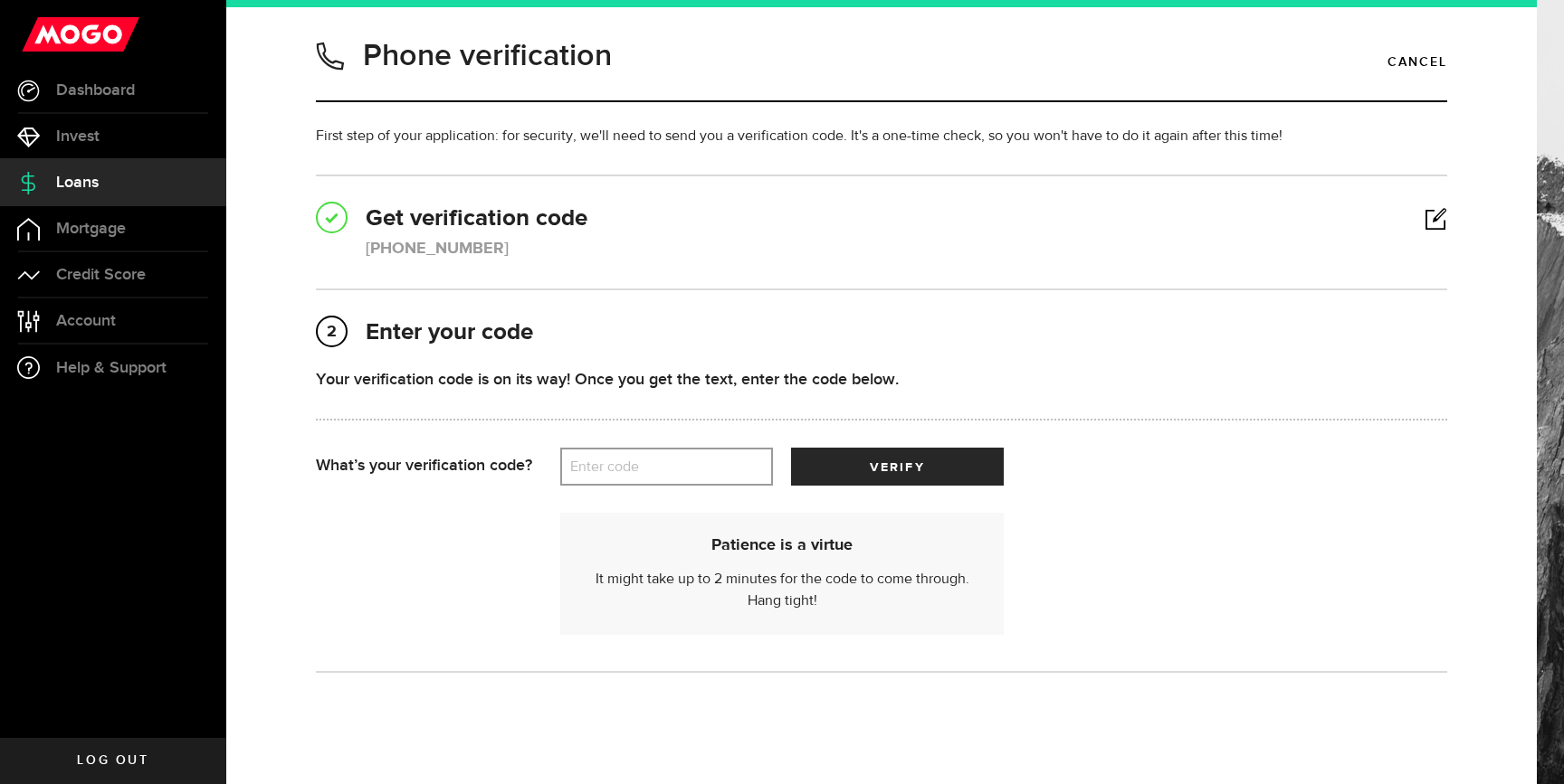
click at [665, 468] on label "Enter code" at bounding box center [667, 467] width 213 height 37
click at [665, 468] on input "Enter code" at bounding box center [667, 467] width 213 height 38
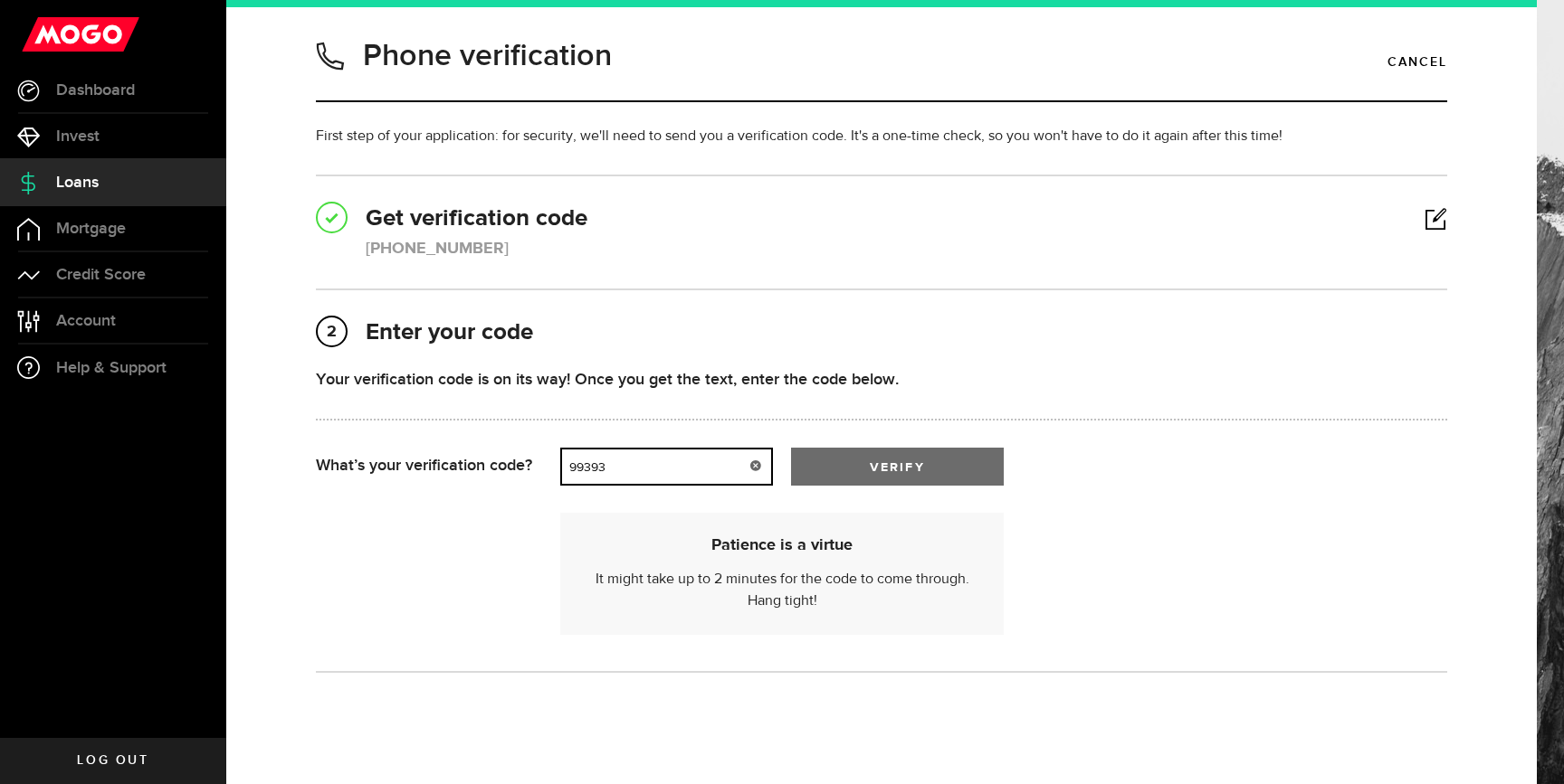
type input "99393"
click at [922, 468] on span "verify" at bounding box center [897, 467] width 55 height 13
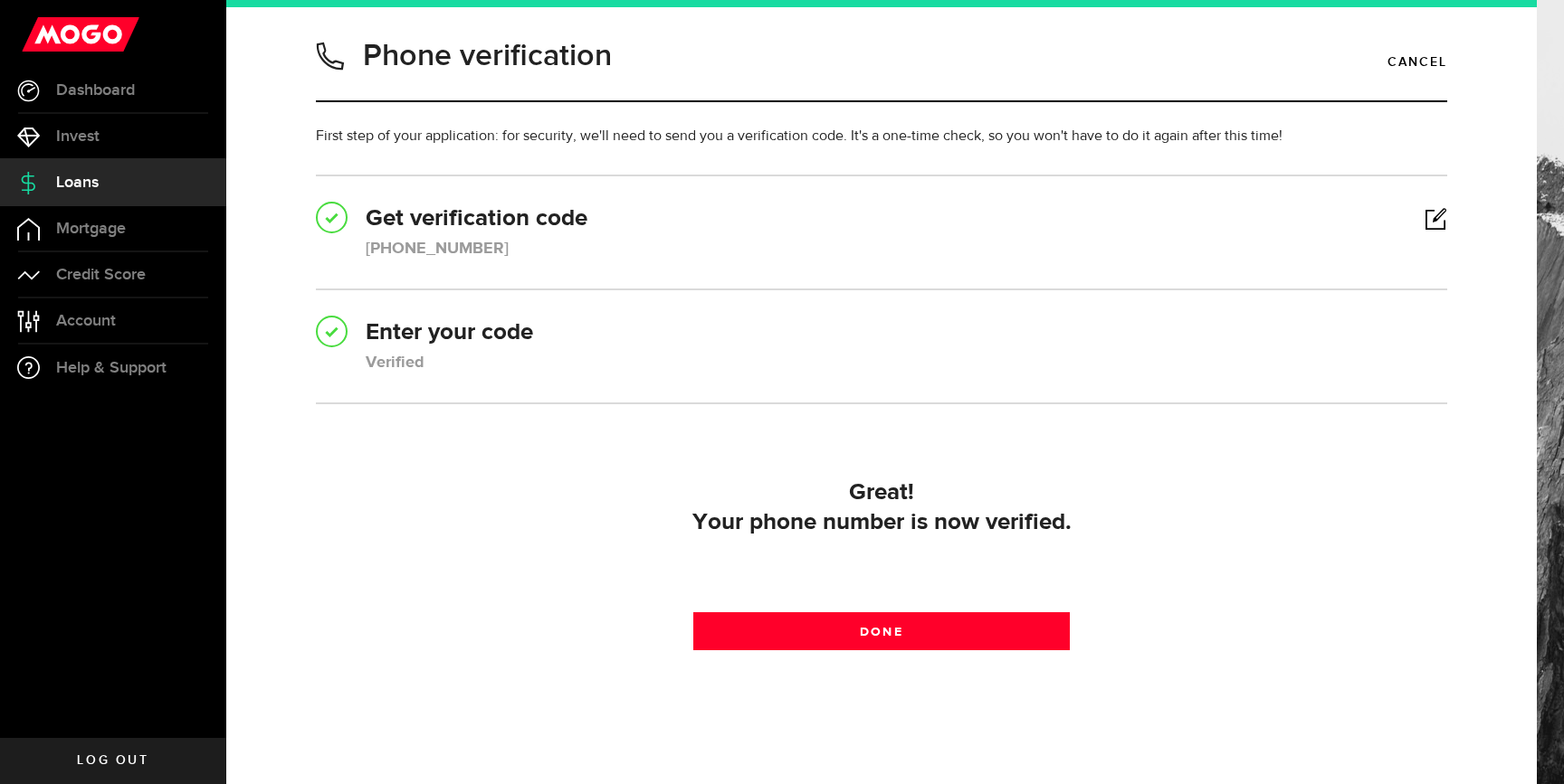
scroll to position [7, 0]
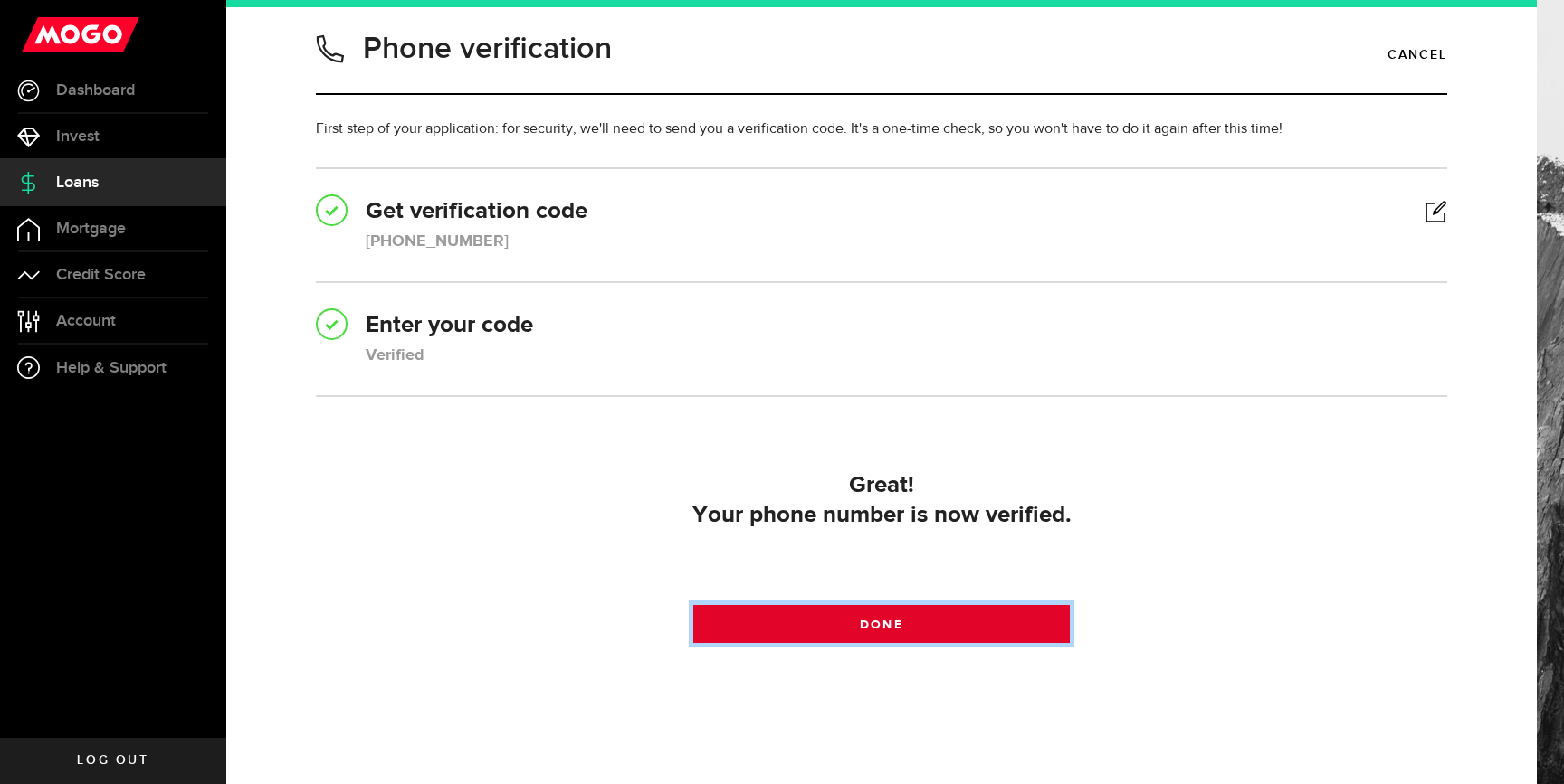
click at [878, 628] on span at bounding box center [882, 628] width 27 height 27
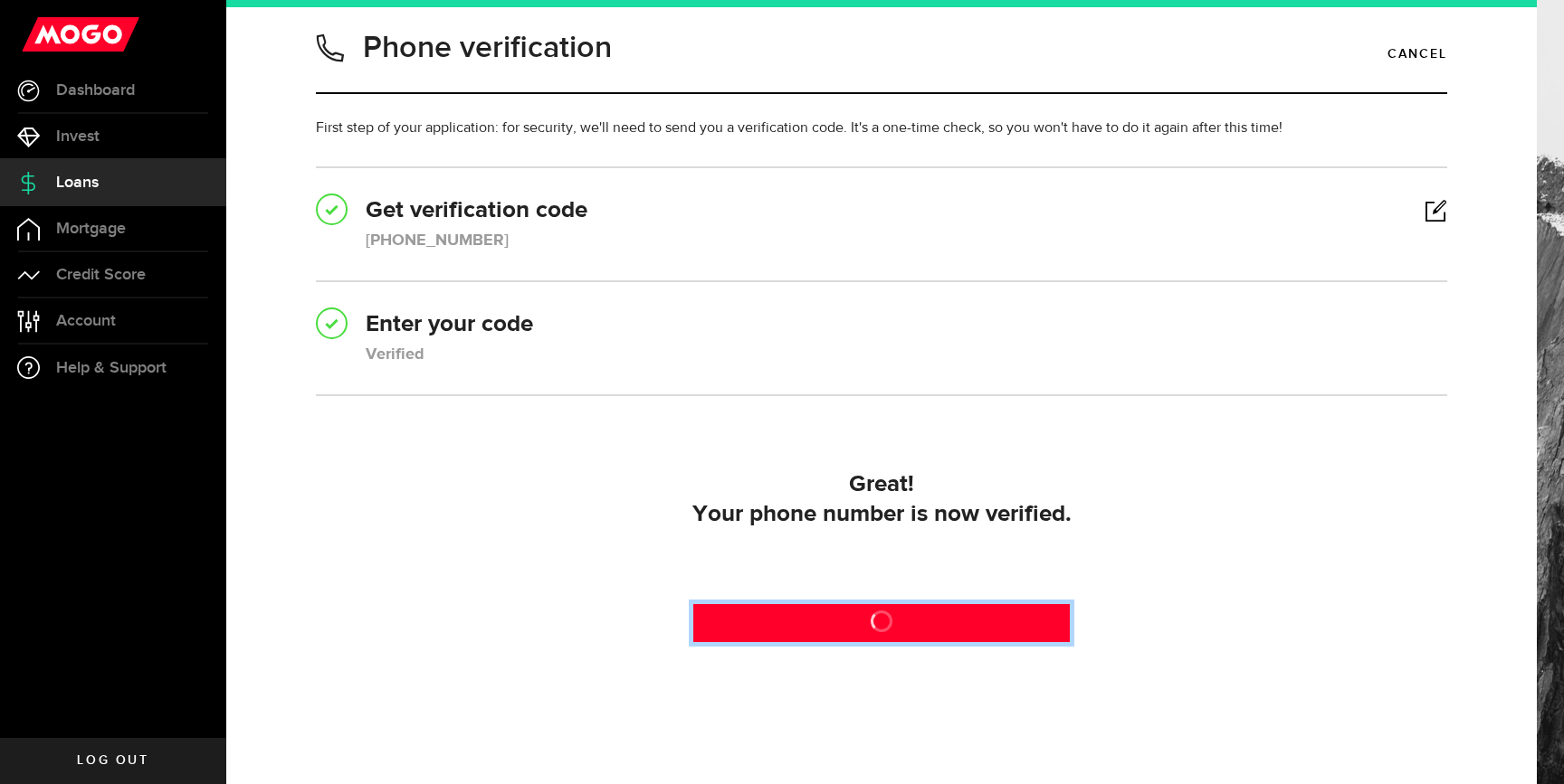
scroll to position [0, 0]
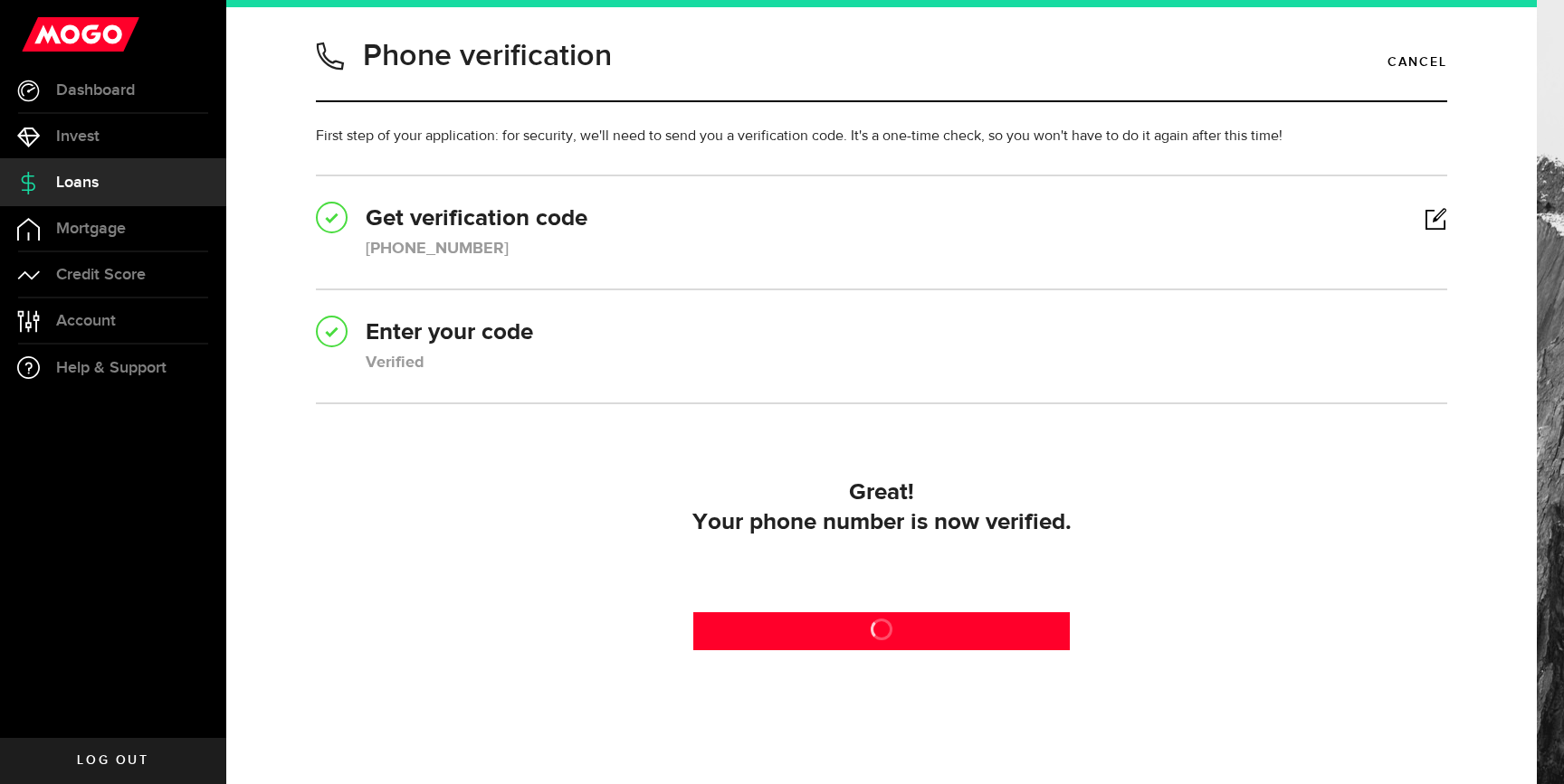
click at [765, 503] on h2 "Great!" at bounding box center [881, 493] width 1109 height 30
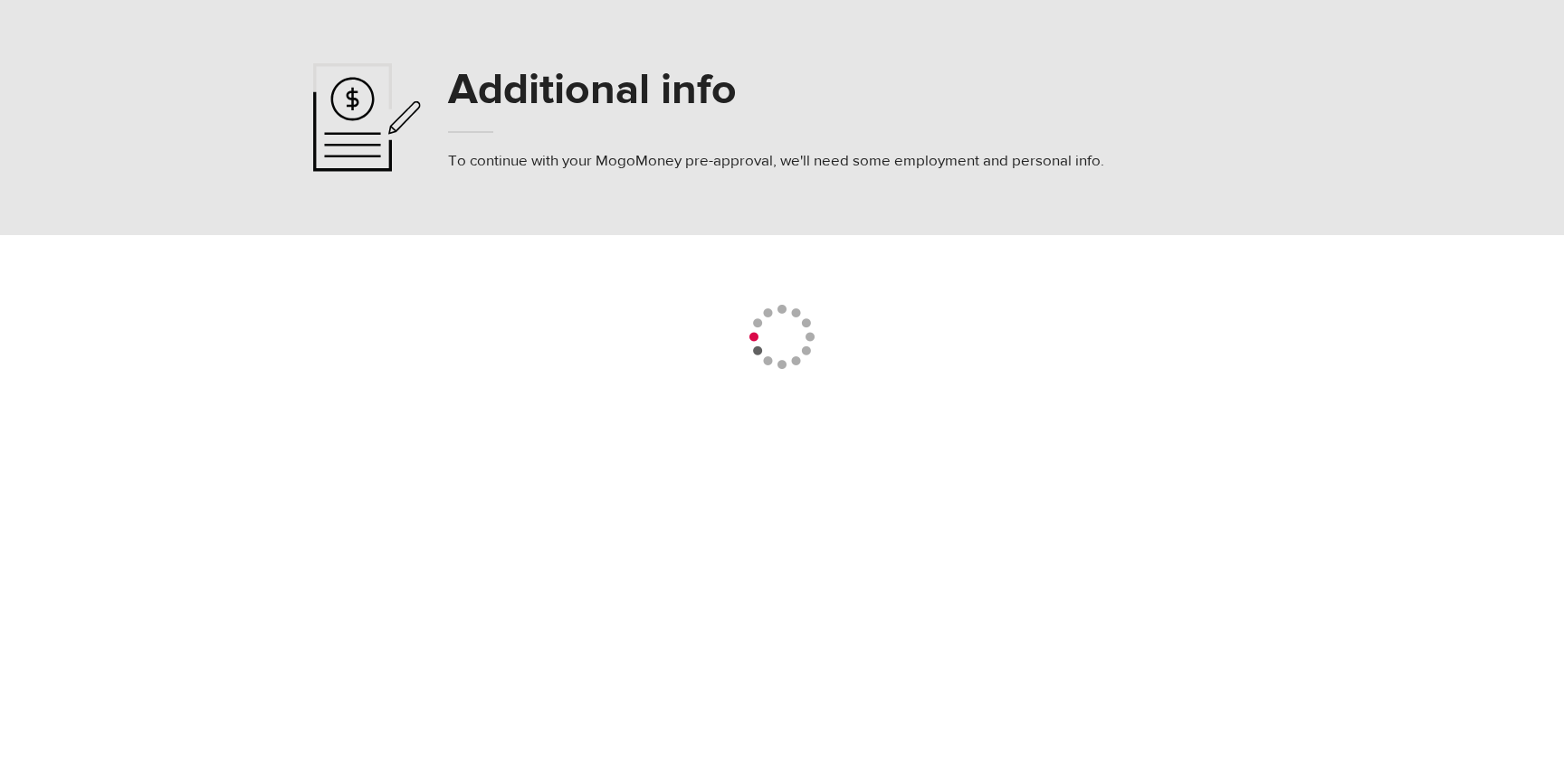
select select
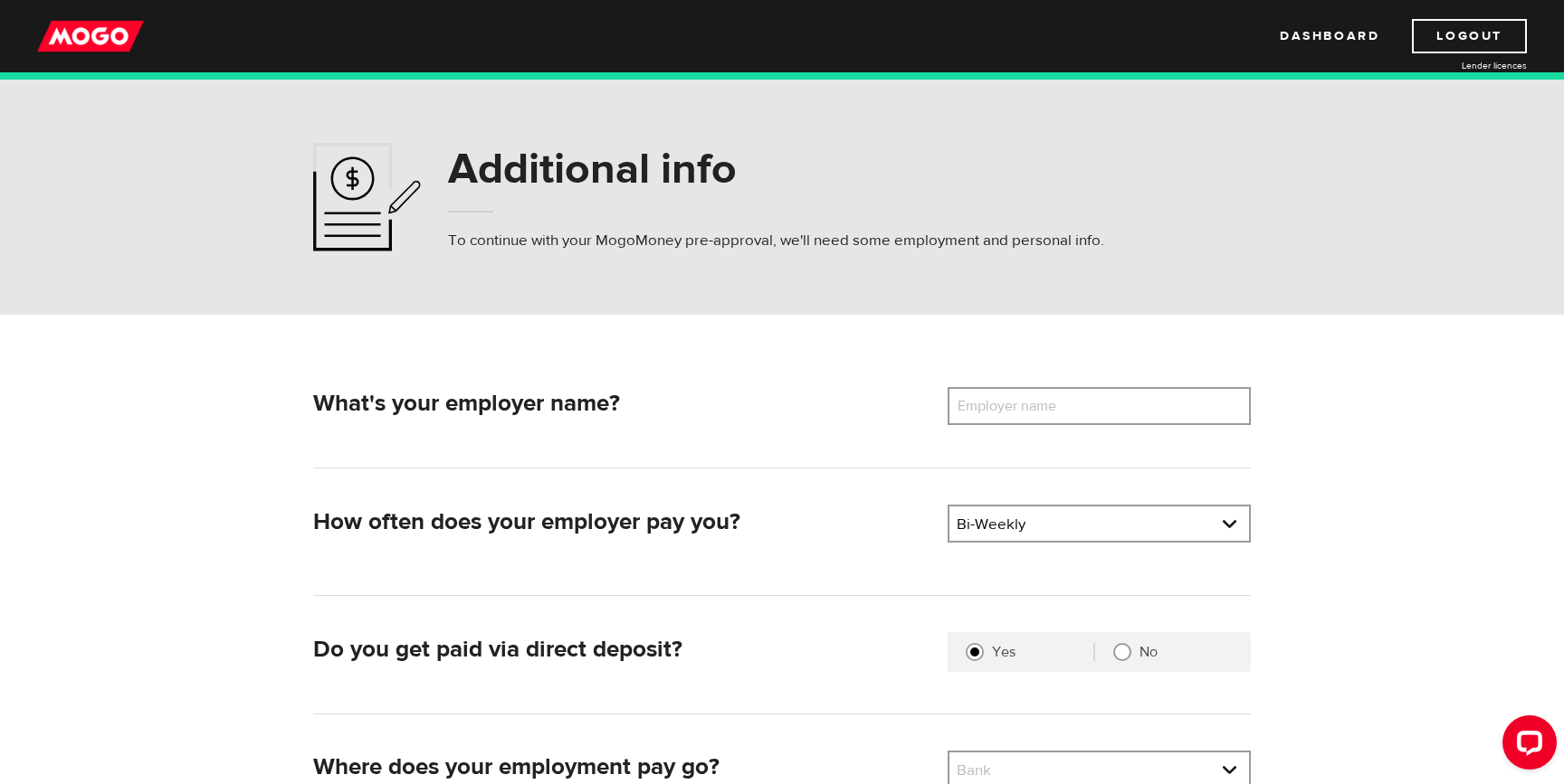
click at [994, 408] on label "Employer name" at bounding box center [1020, 407] width 146 height 38
click at [994, 408] on input "Employer name" at bounding box center [1098, 407] width 303 height 38
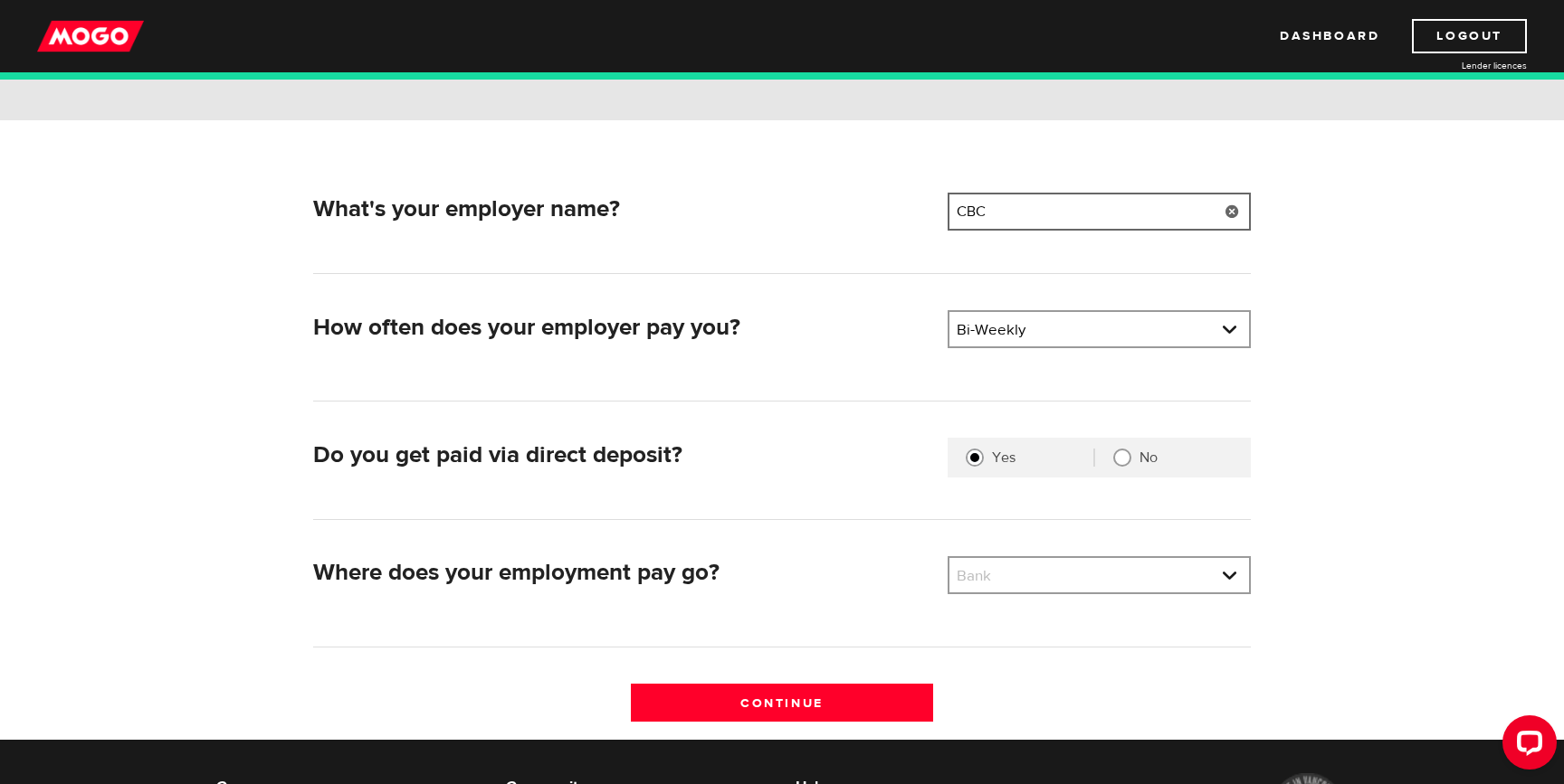
scroll to position [196, 0]
type input "CBC"
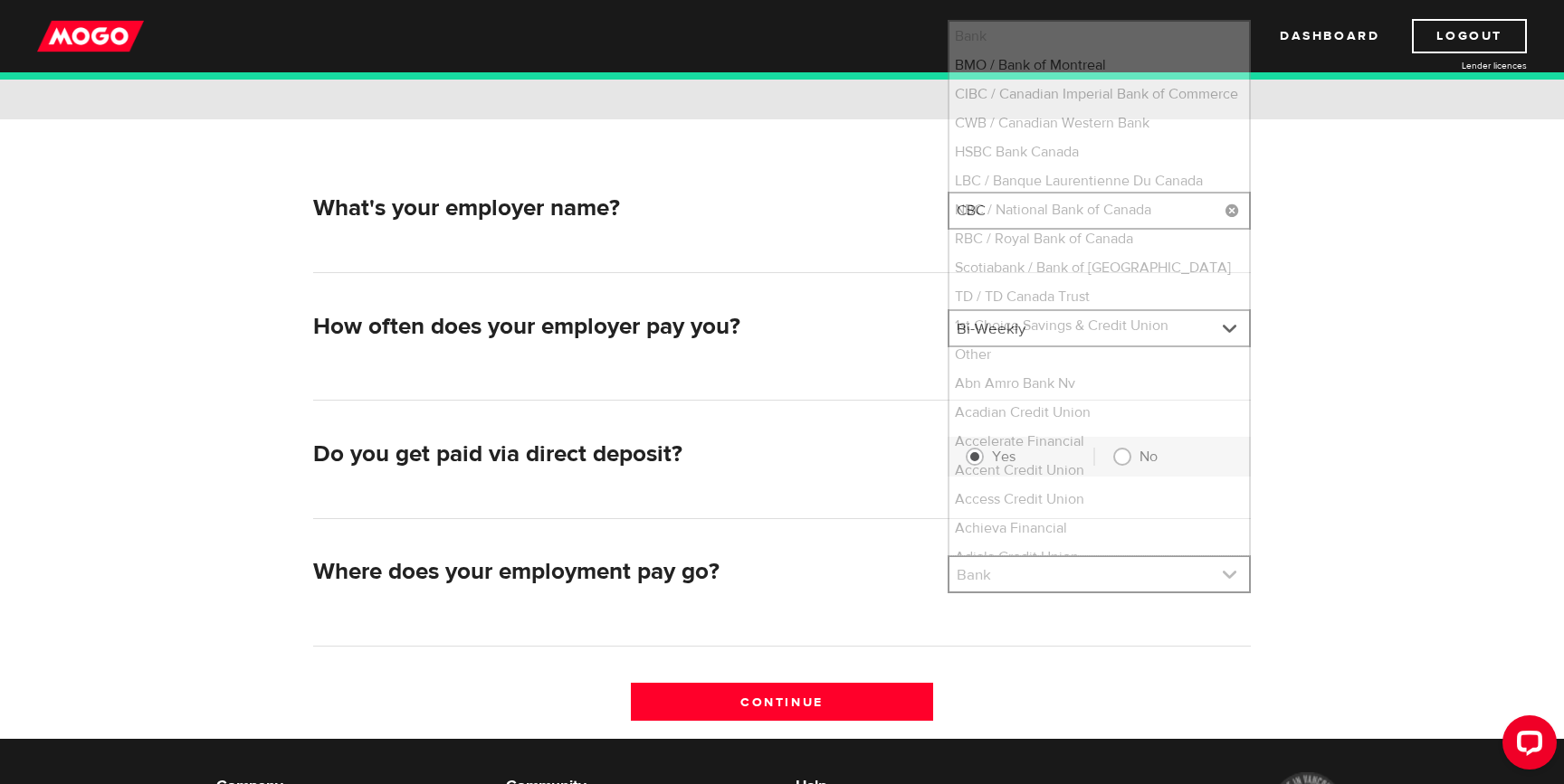
click at [1001, 578] on link at bounding box center [1098, 575] width 299 height 35
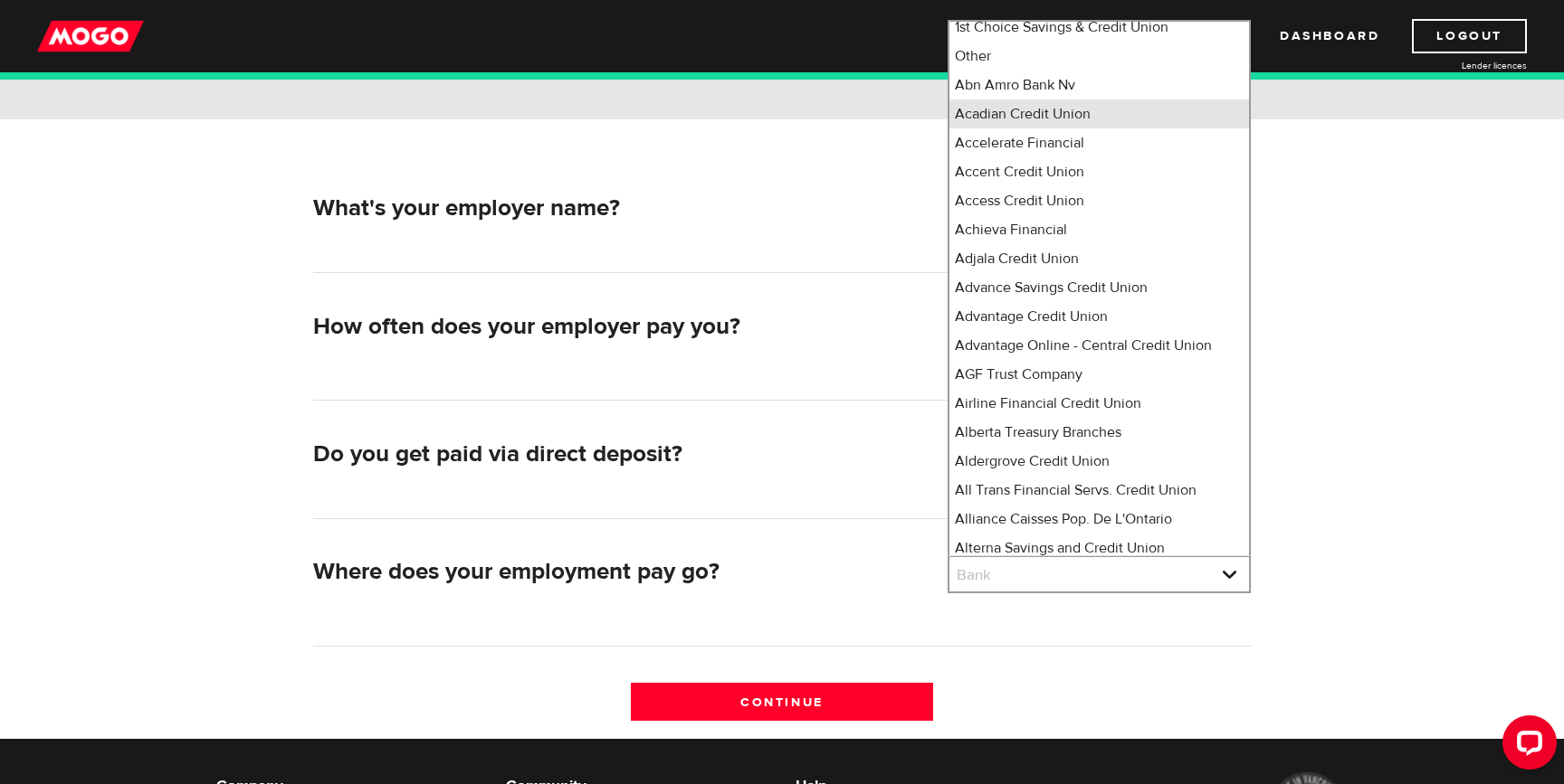
scroll to position [0, 0]
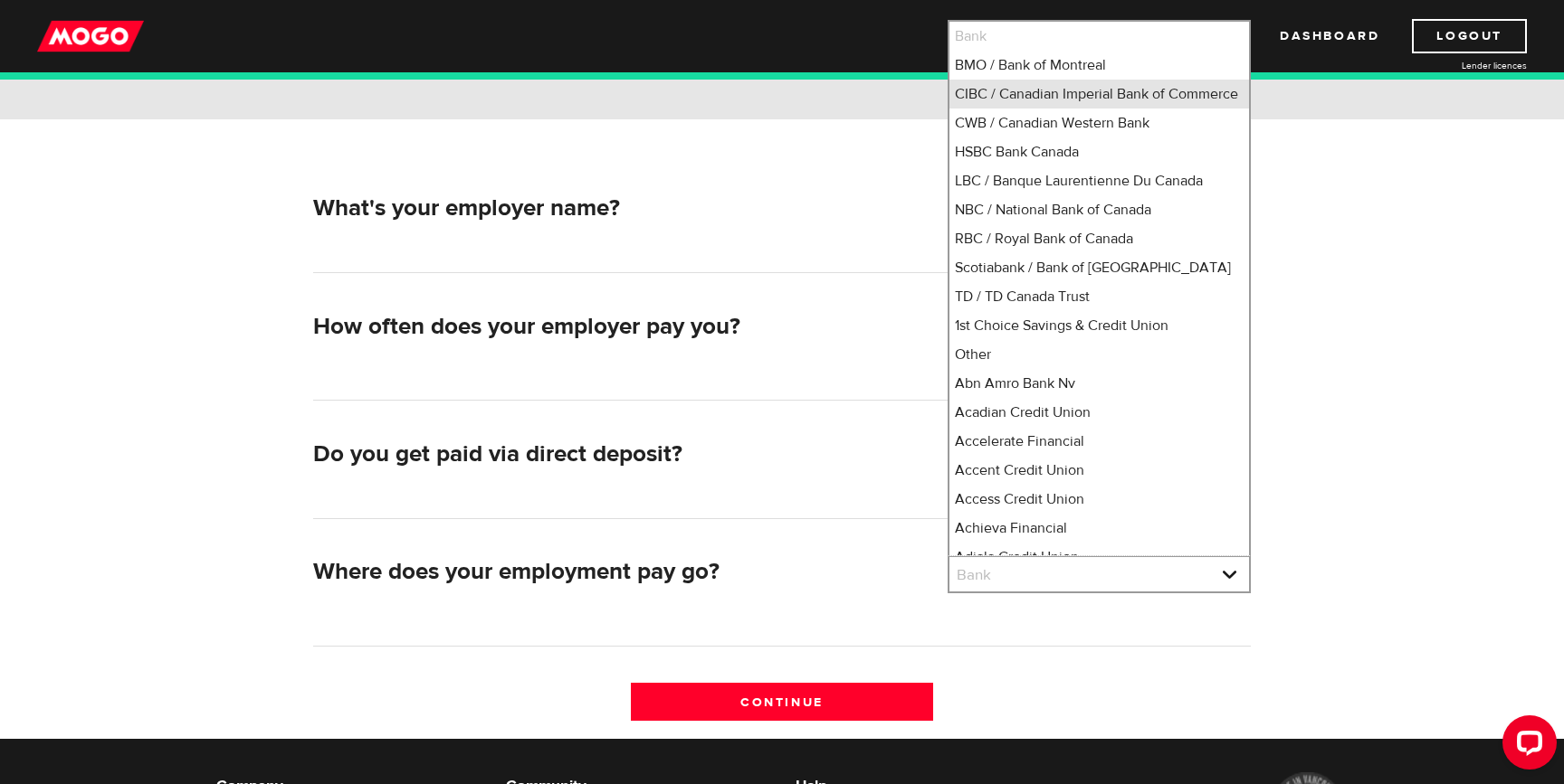
click at [1011, 101] on li "CIBC / Canadian Imperial Bank of Commerce" at bounding box center [1098, 95] width 299 height 29
select select "4"
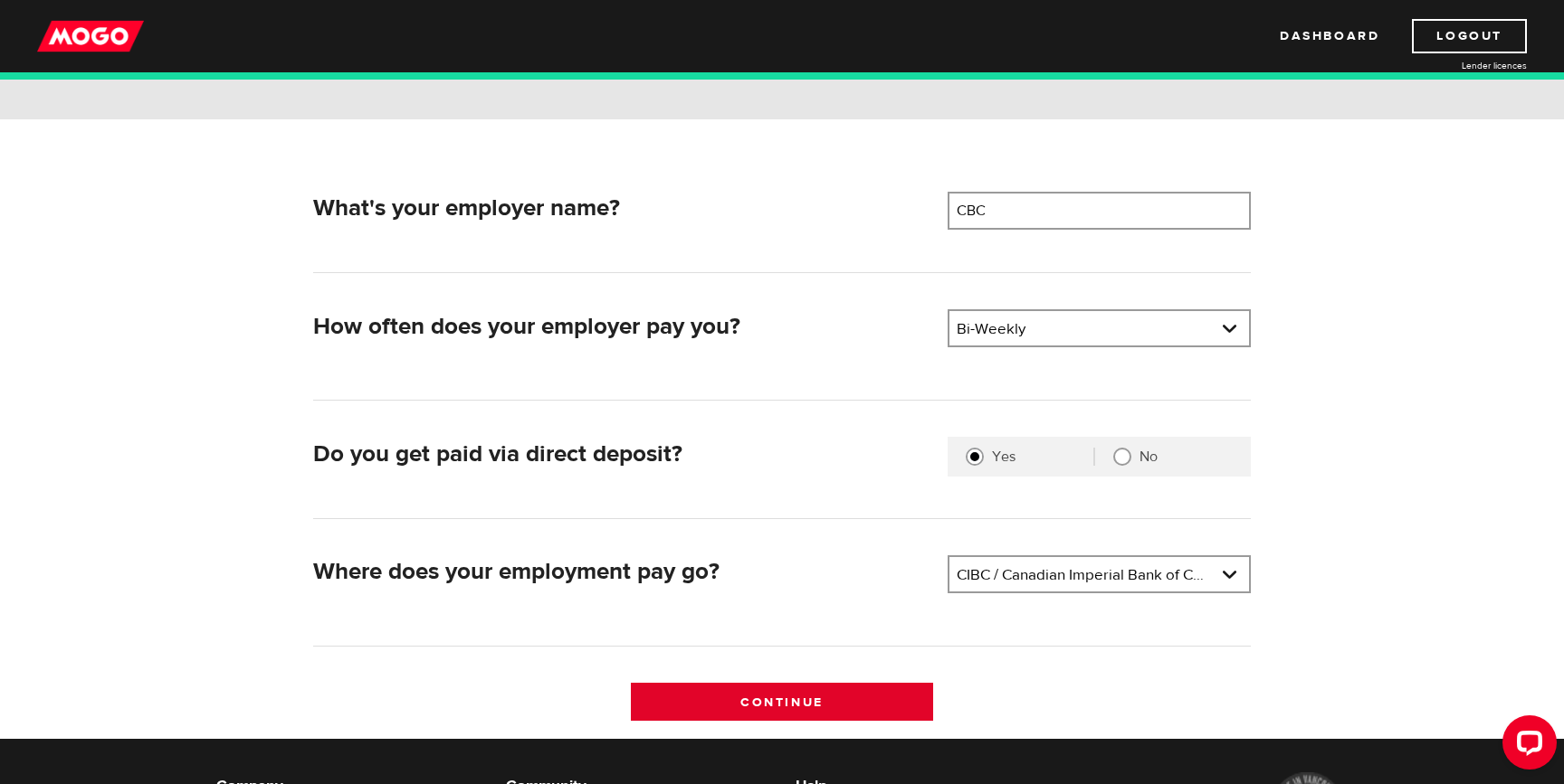
click at [749, 698] on input "Continue" at bounding box center [782, 702] width 303 height 38
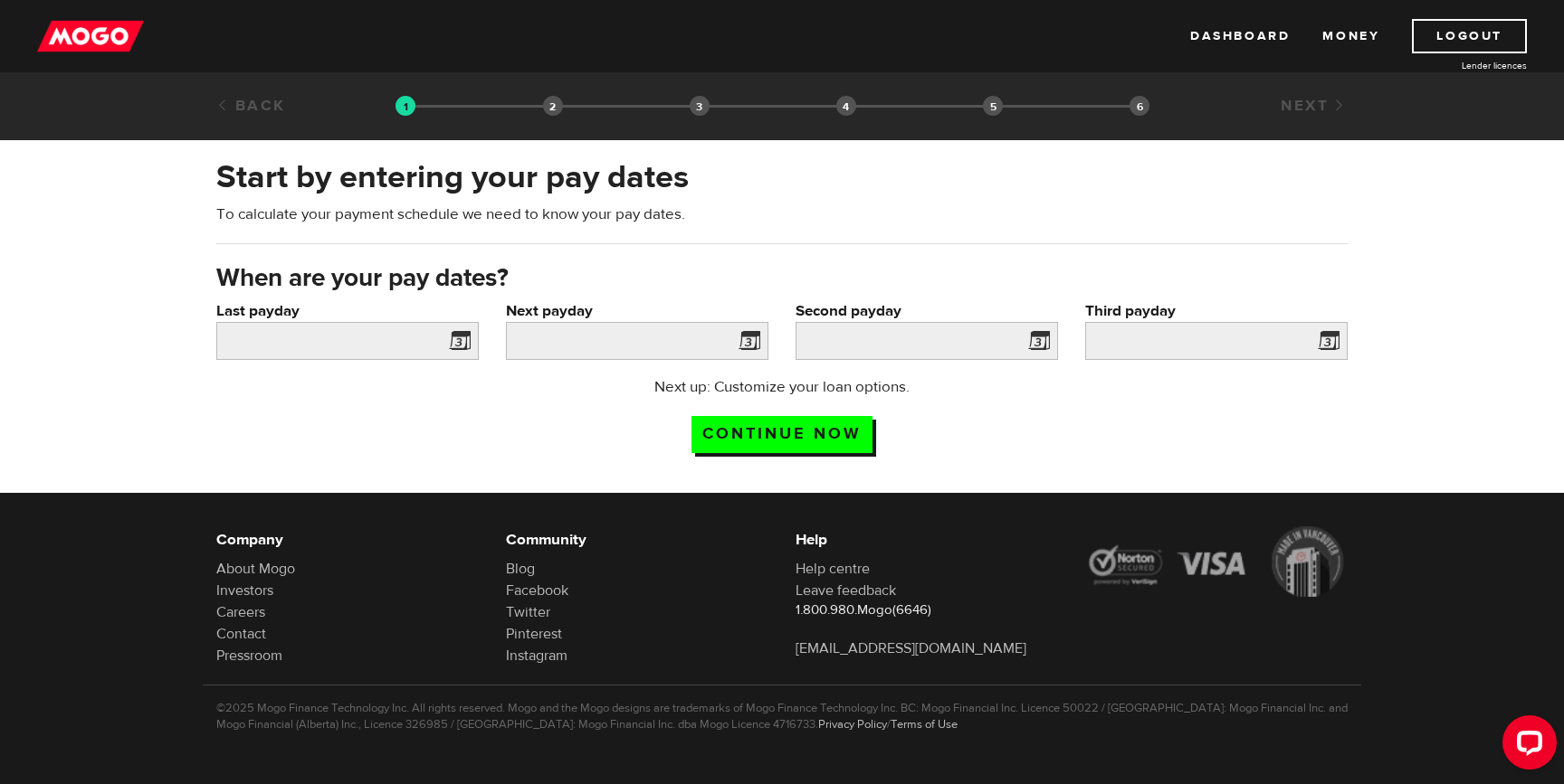
click at [463, 344] on span at bounding box center [456, 344] width 27 height 29
click at [408, 337] on input "Last payday" at bounding box center [348, 341] width 262 height 38
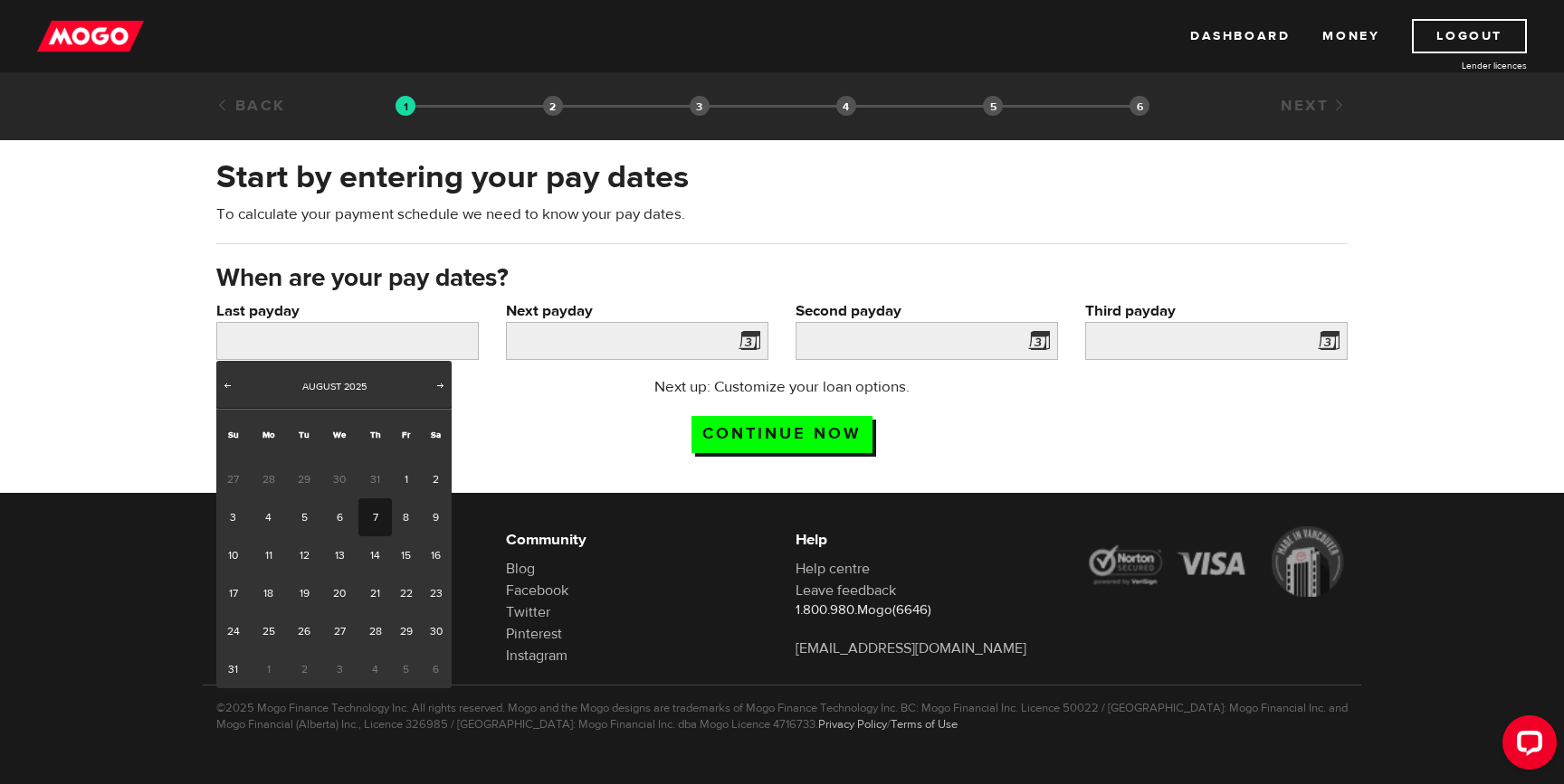
click at [373, 519] on link "7" at bounding box center [375, 518] width 34 height 38
type input "[DATE]"
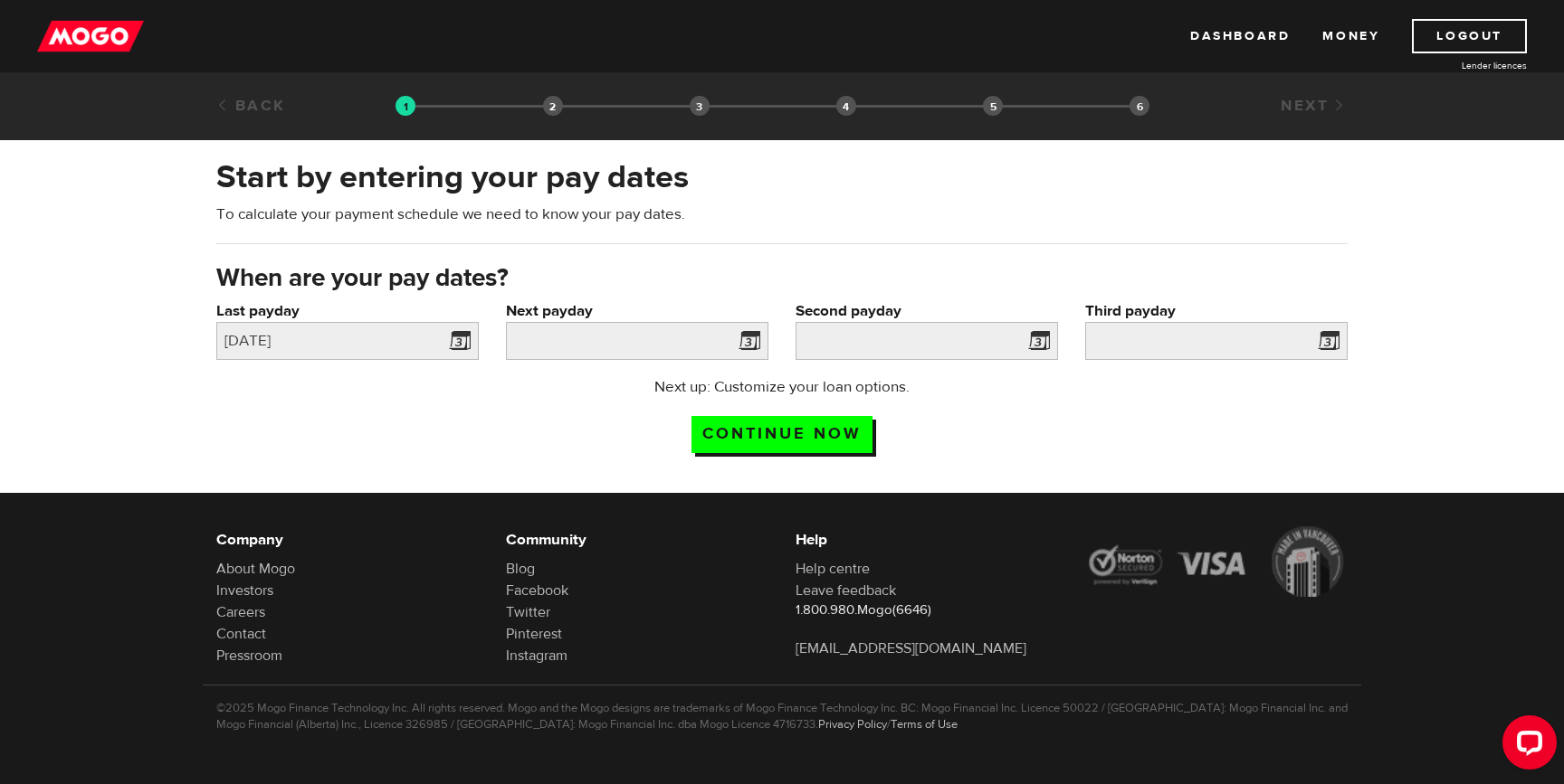
click at [752, 347] on span at bounding box center [746, 344] width 27 height 29
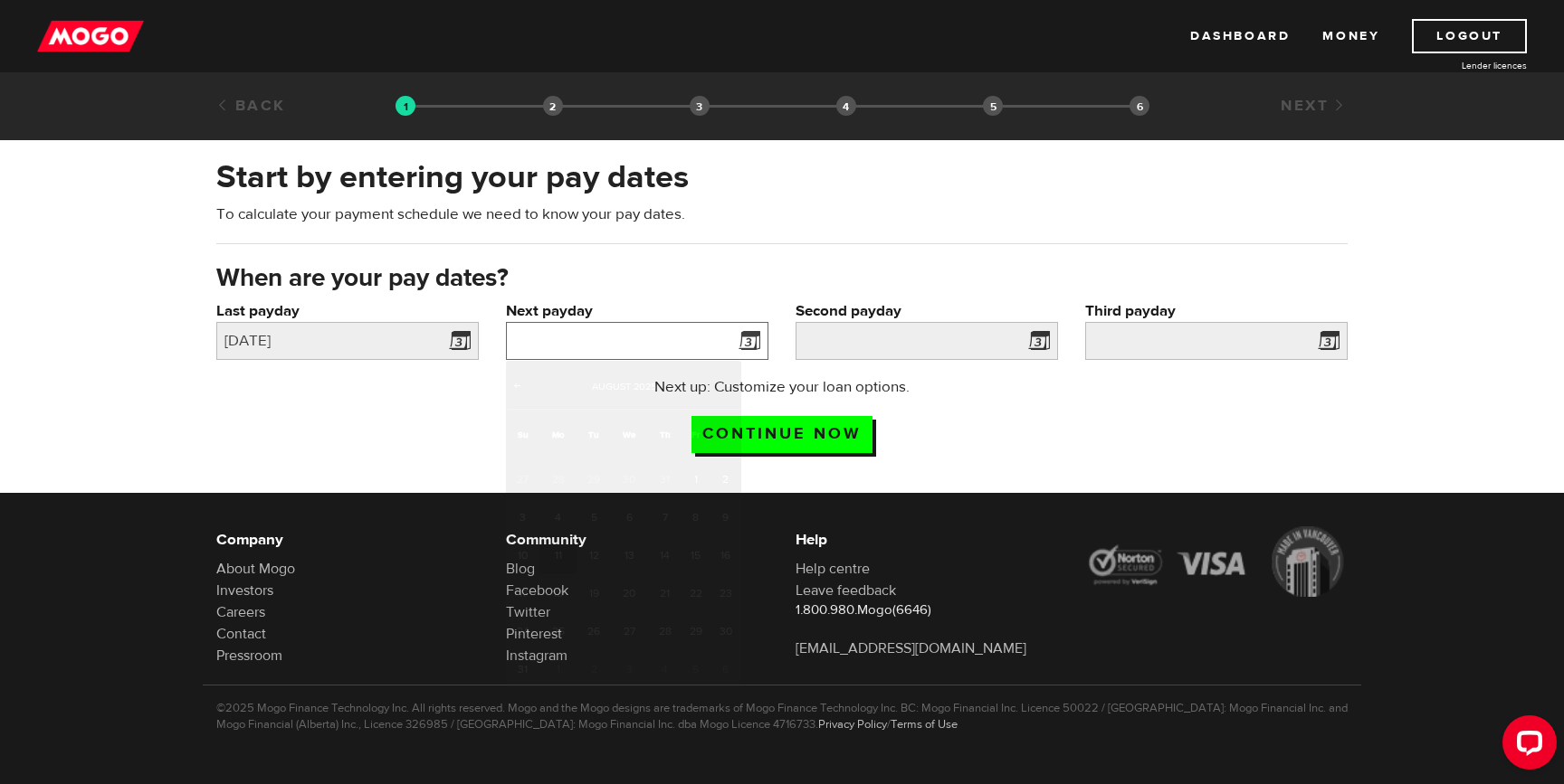
click at [687, 339] on input "Next payday" at bounding box center [637, 341] width 262 height 38
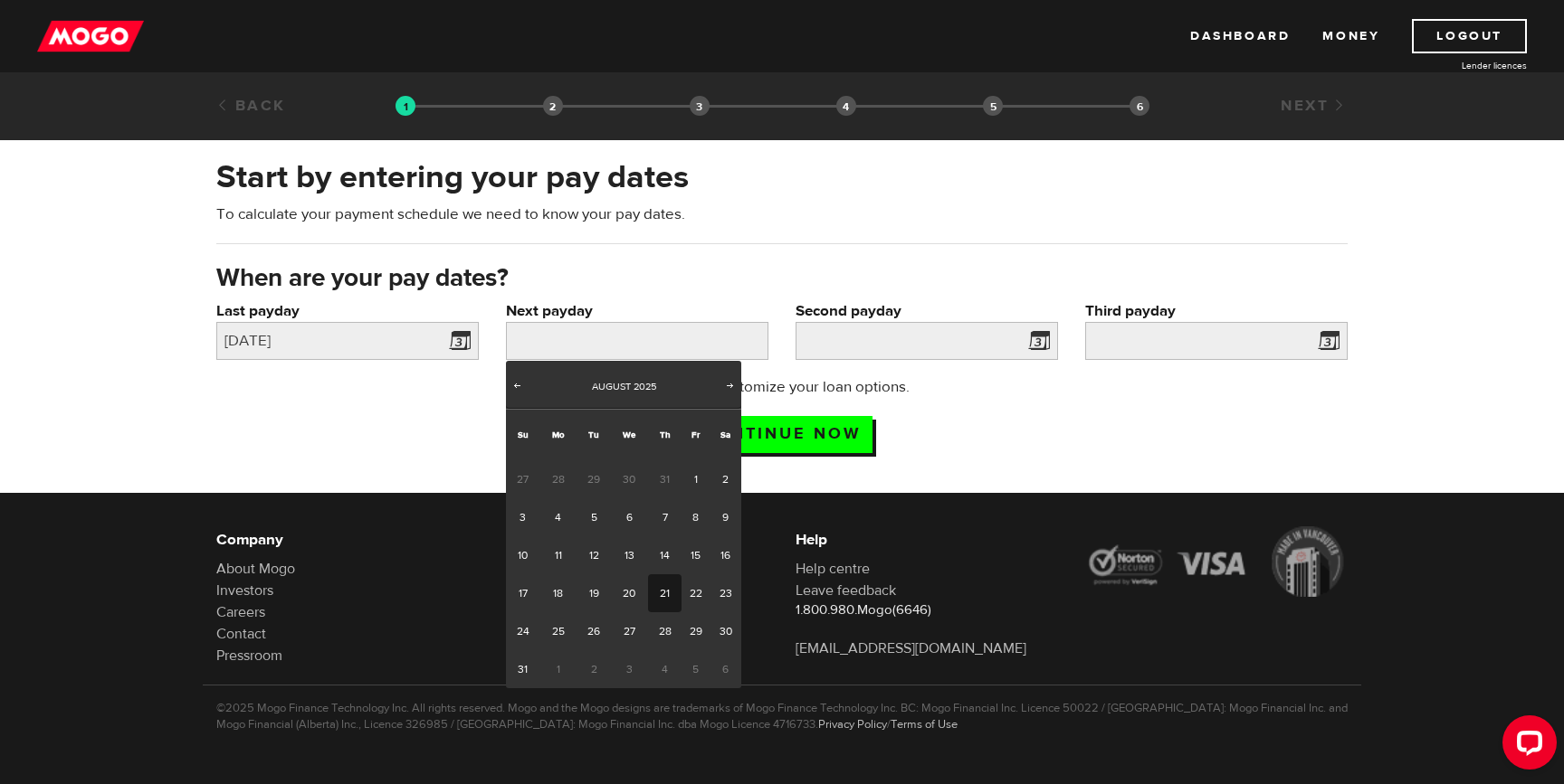
click at [664, 591] on link "21" at bounding box center [664, 594] width 34 height 38
type input "[DATE]"
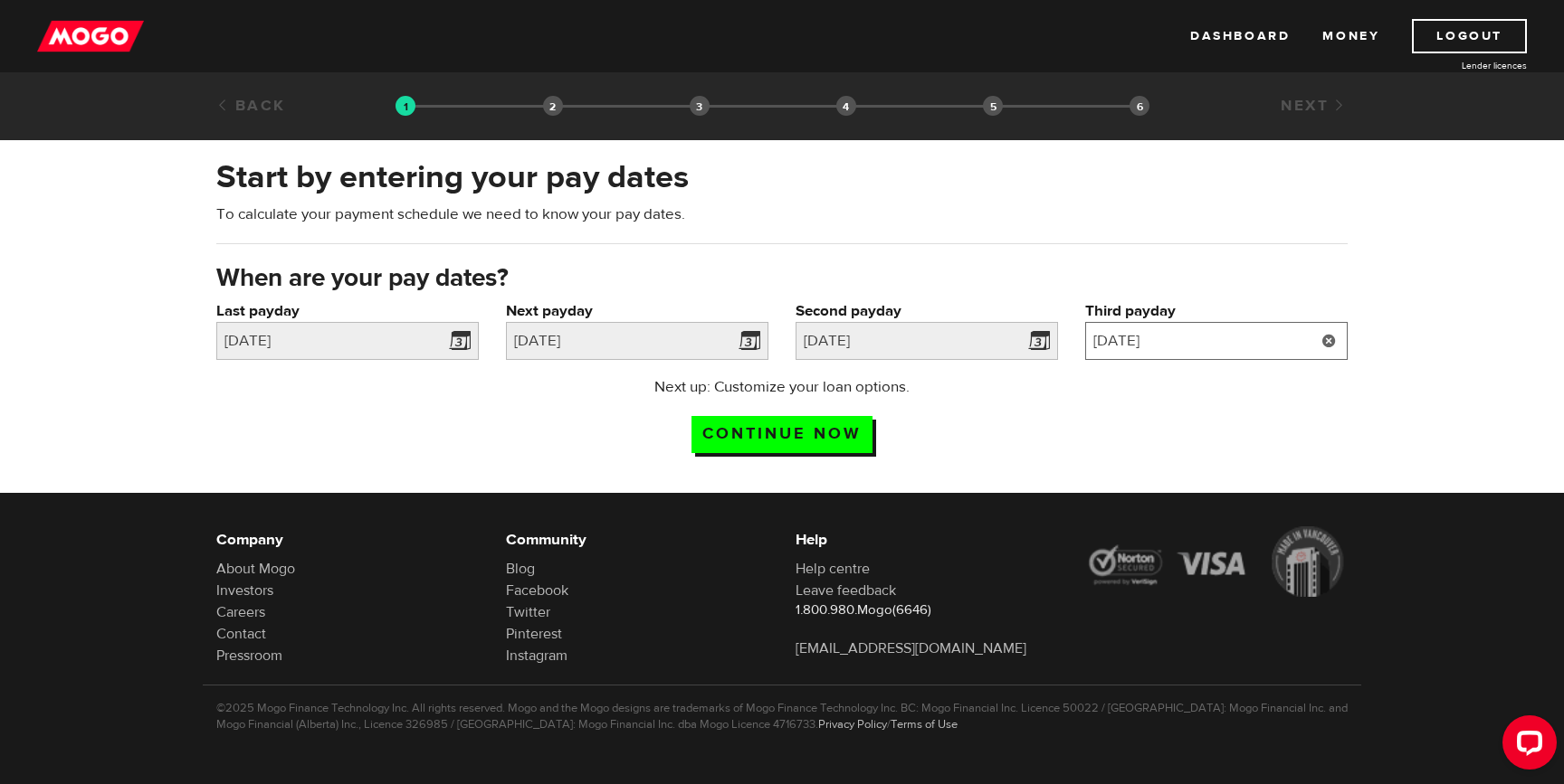
click at [1203, 336] on input "[DATE]" at bounding box center [1216, 341] width 262 height 38
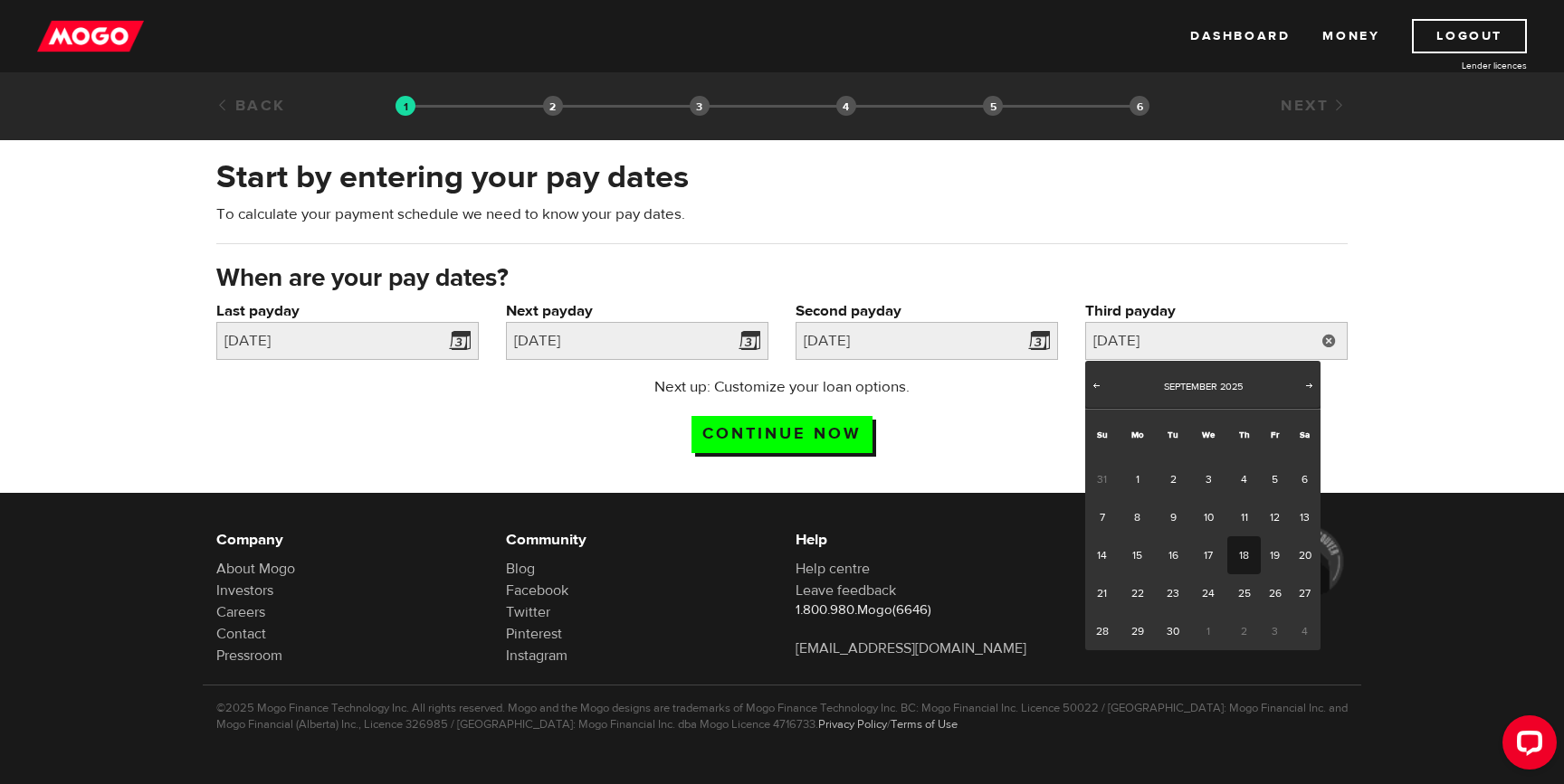
click at [1001, 427] on div "Next up: Customize your loan options. Continue now" at bounding box center [782, 421] width 1158 height 90
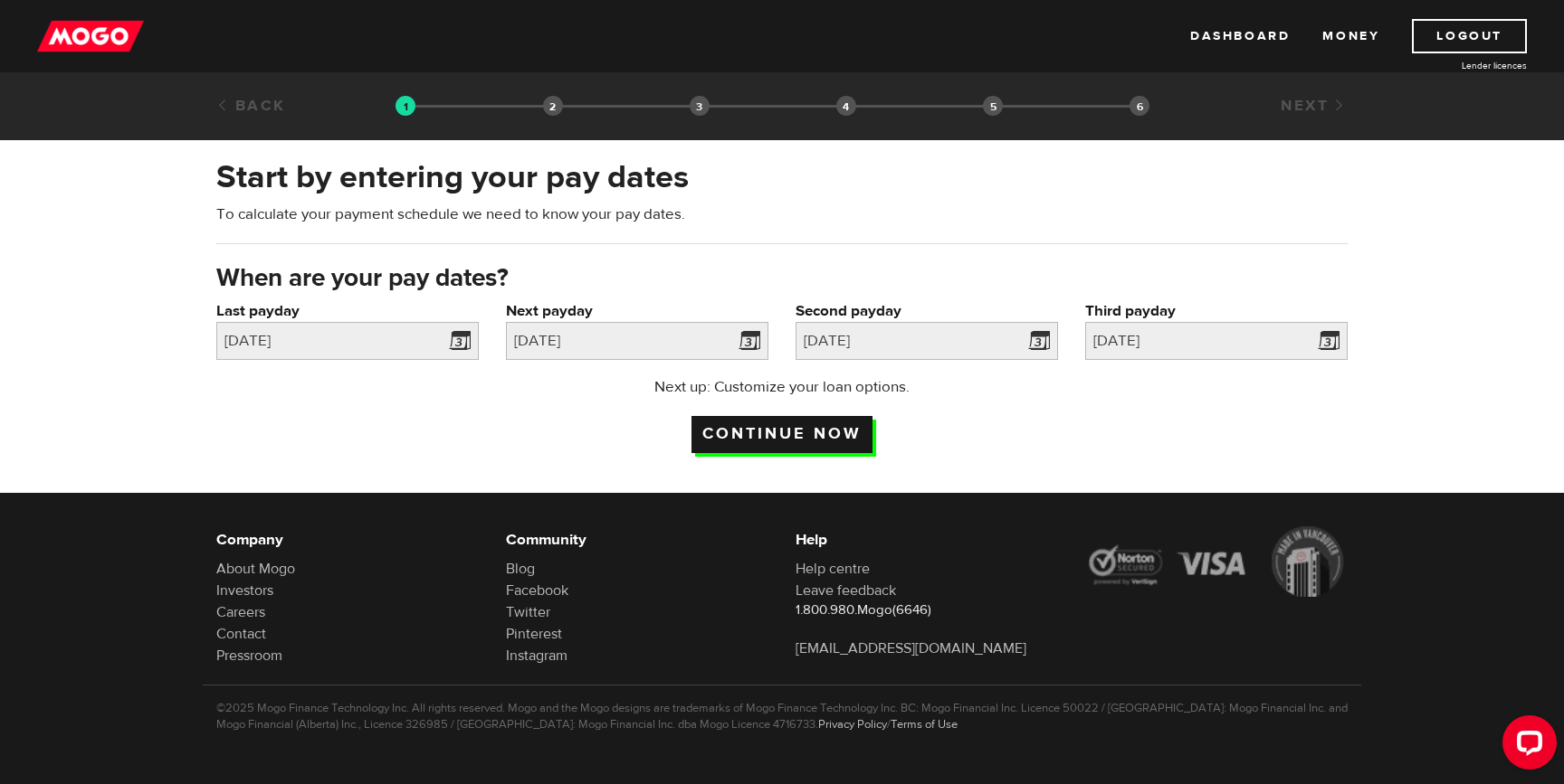
click at [802, 436] on input "Continue now" at bounding box center [782, 435] width 181 height 37
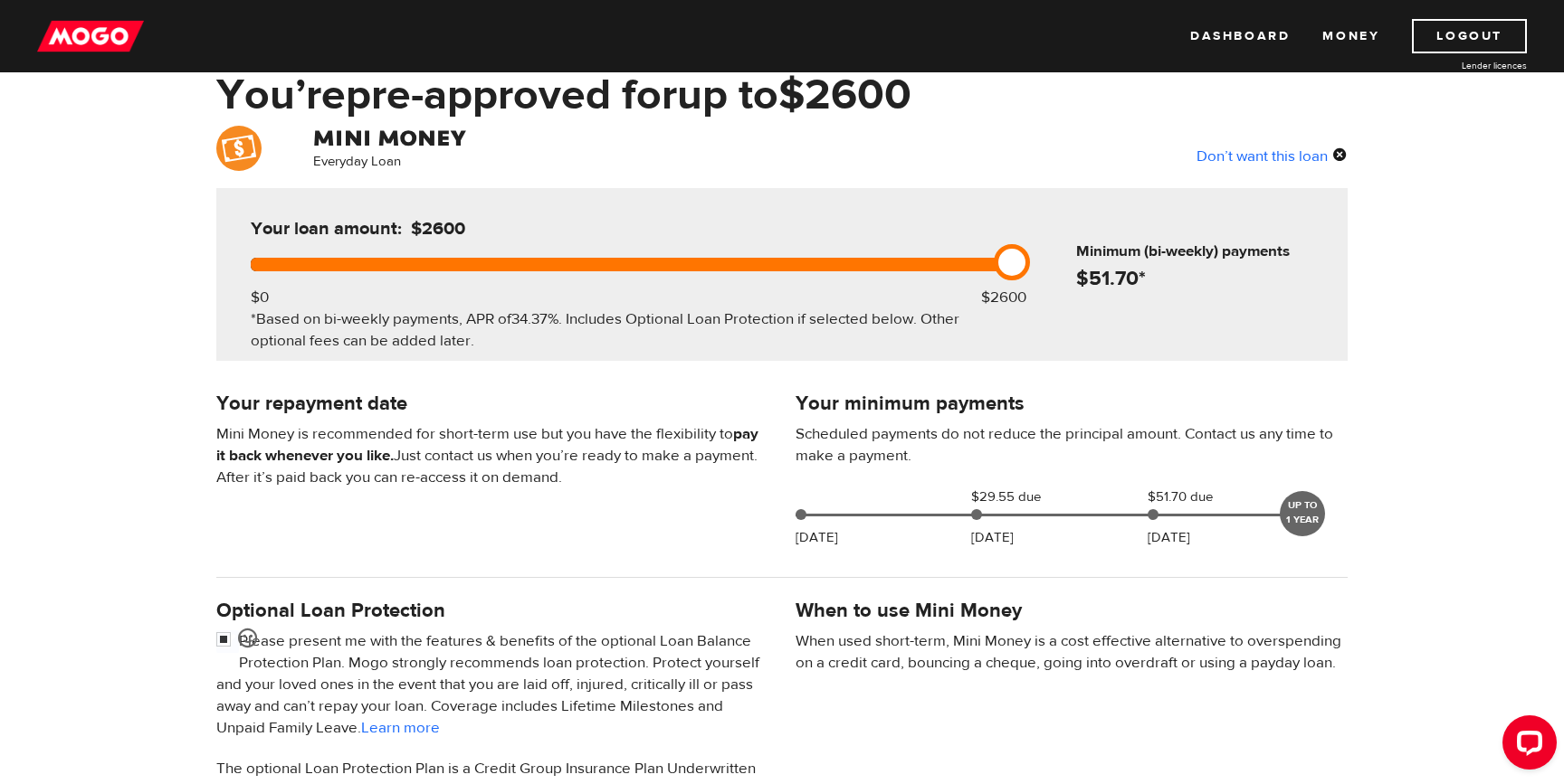
scroll to position [101, 0]
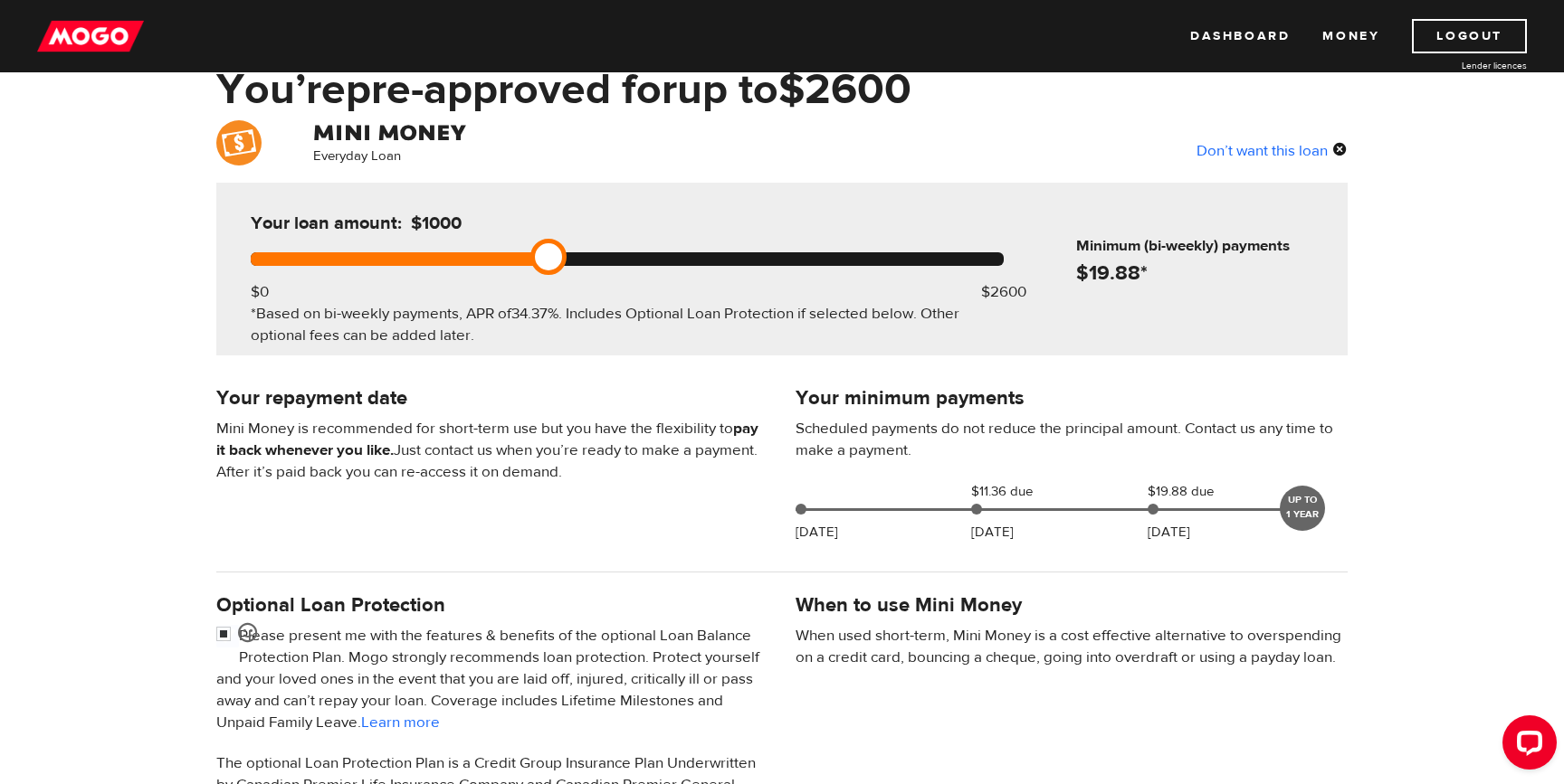
drag, startPoint x: 1021, startPoint y: 253, endPoint x: 551, endPoint y: 266, distance: 470.2
click at [551, 266] on link at bounding box center [549, 257] width 36 height 36
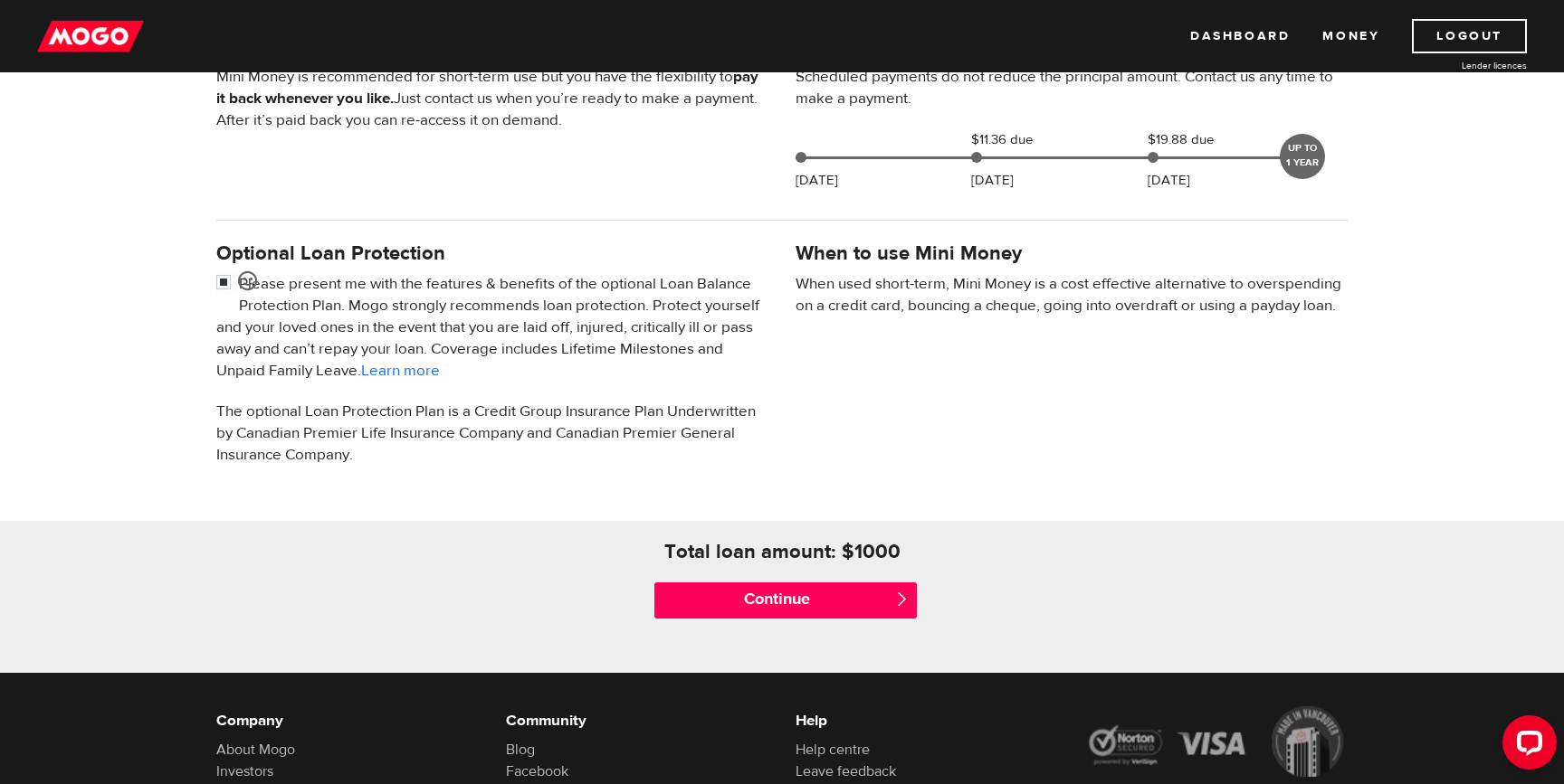
scroll to position [455, 0]
